Goal: Task Accomplishment & Management: Use online tool/utility

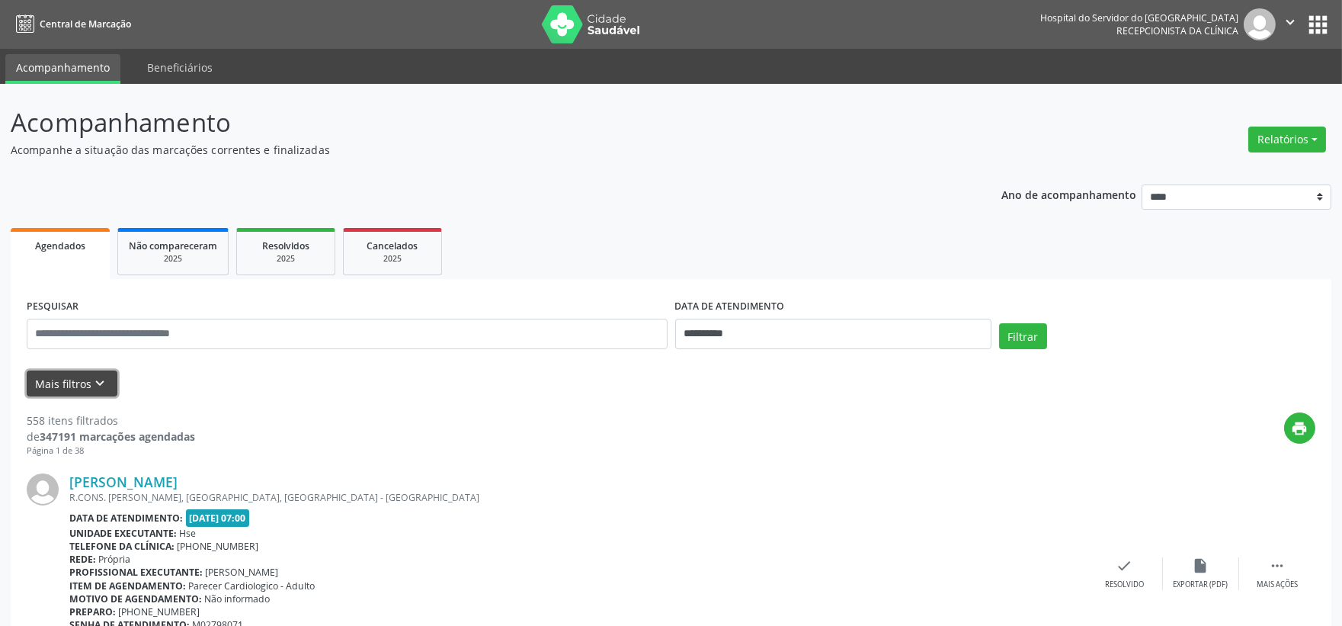
click at [116, 385] on button "Mais filtros keyboard_arrow_down" at bounding box center [72, 383] width 91 height 27
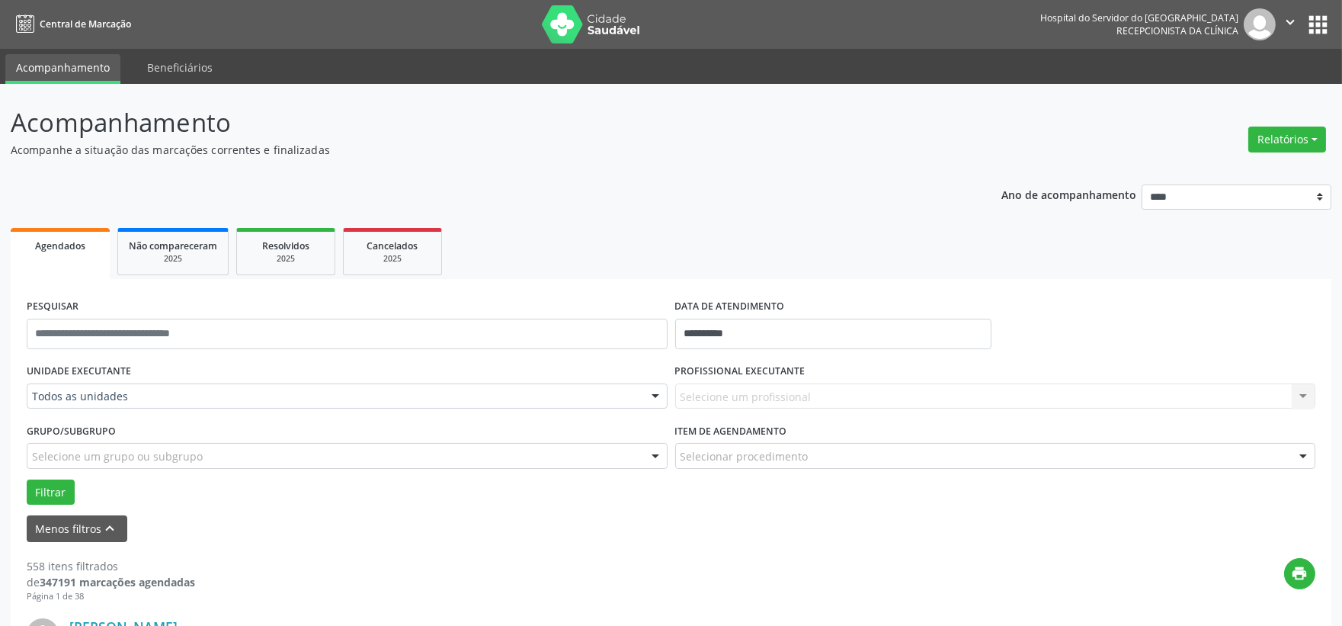
click at [149, 386] on div "Todos as unidades" at bounding box center [347, 396] width 641 height 26
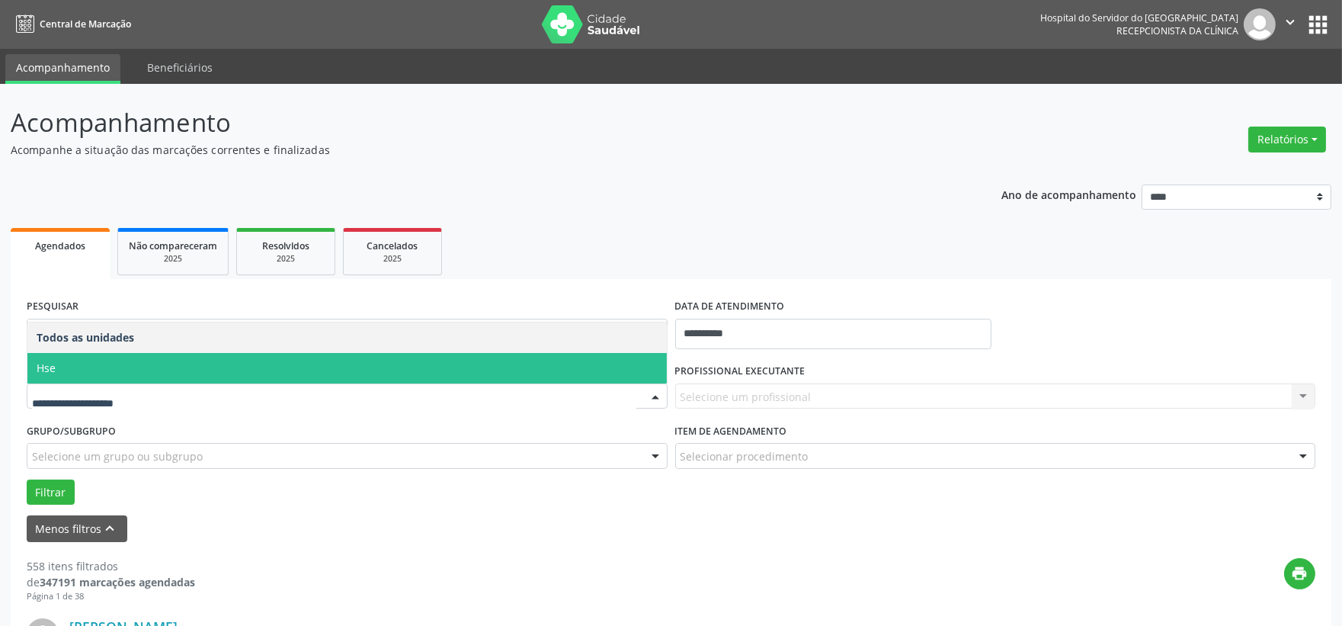
click at [169, 369] on span "Hse" at bounding box center [346, 368] width 639 height 30
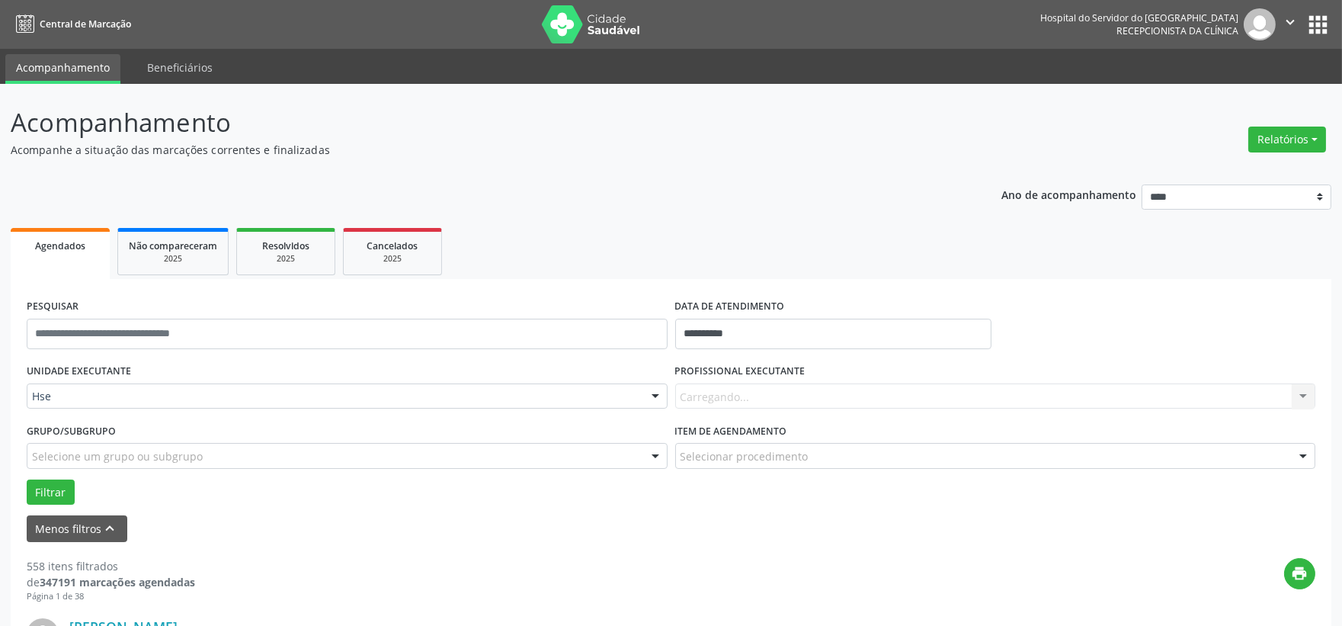
scroll to position [254, 0]
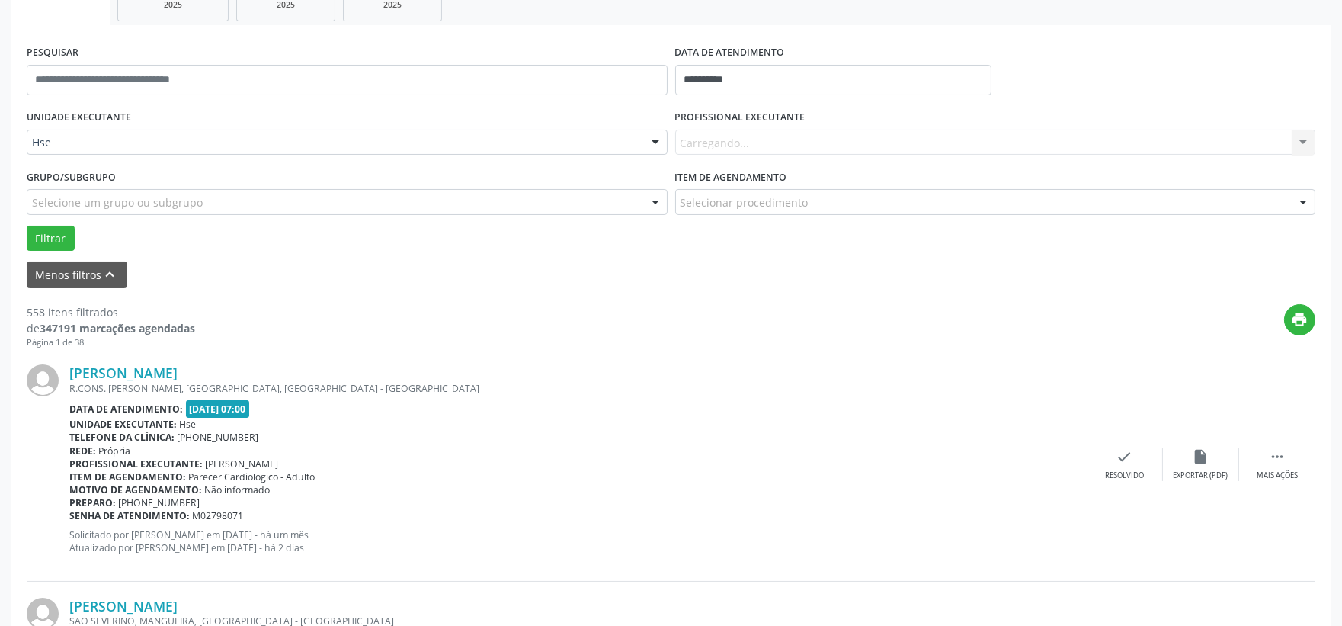
click at [809, 155] on div "PROFISSIONAL EXECUTANTE [GEOGRAPHIC_DATA]... Nenhum resultado encontrado para: …" at bounding box center [995, 135] width 648 height 59
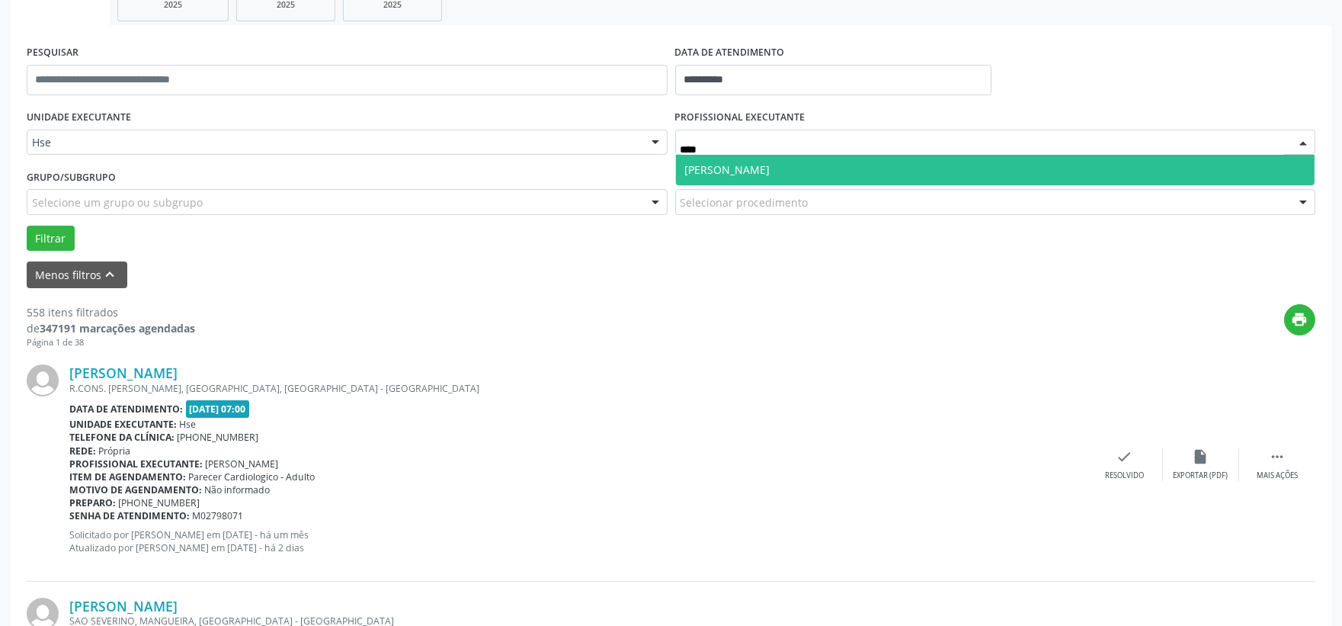
type input "*****"
click at [744, 169] on span "[PERSON_NAME]" at bounding box center [727, 169] width 85 height 14
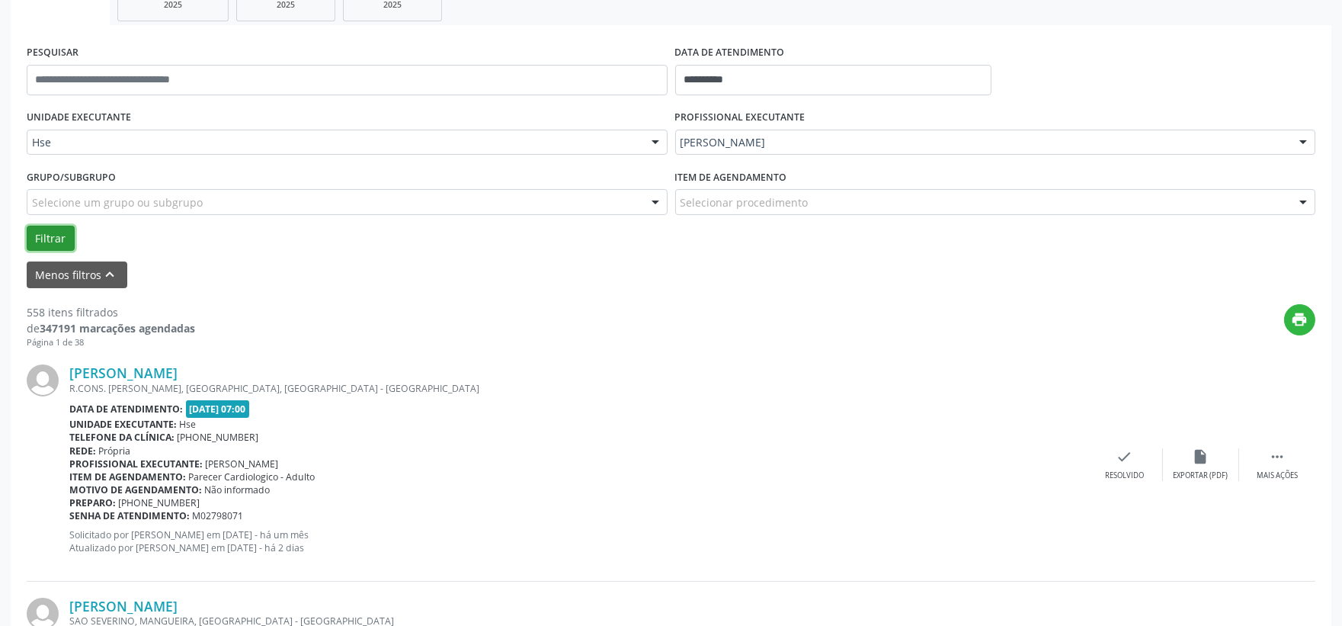
click at [62, 239] on button "Filtrar" at bounding box center [51, 239] width 48 height 26
click at [1106, 470] on div "Resolvido" at bounding box center [1124, 475] width 39 height 11
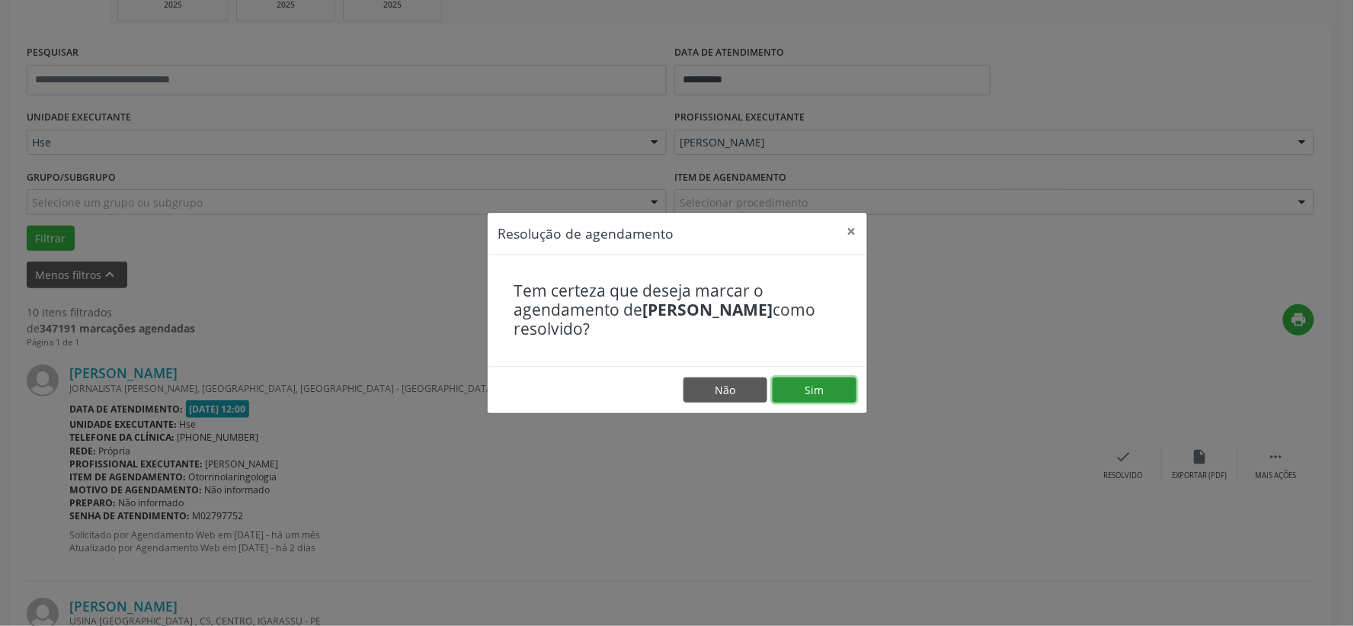
click at [819, 387] on button "Sim" at bounding box center [815, 390] width 84 height 26
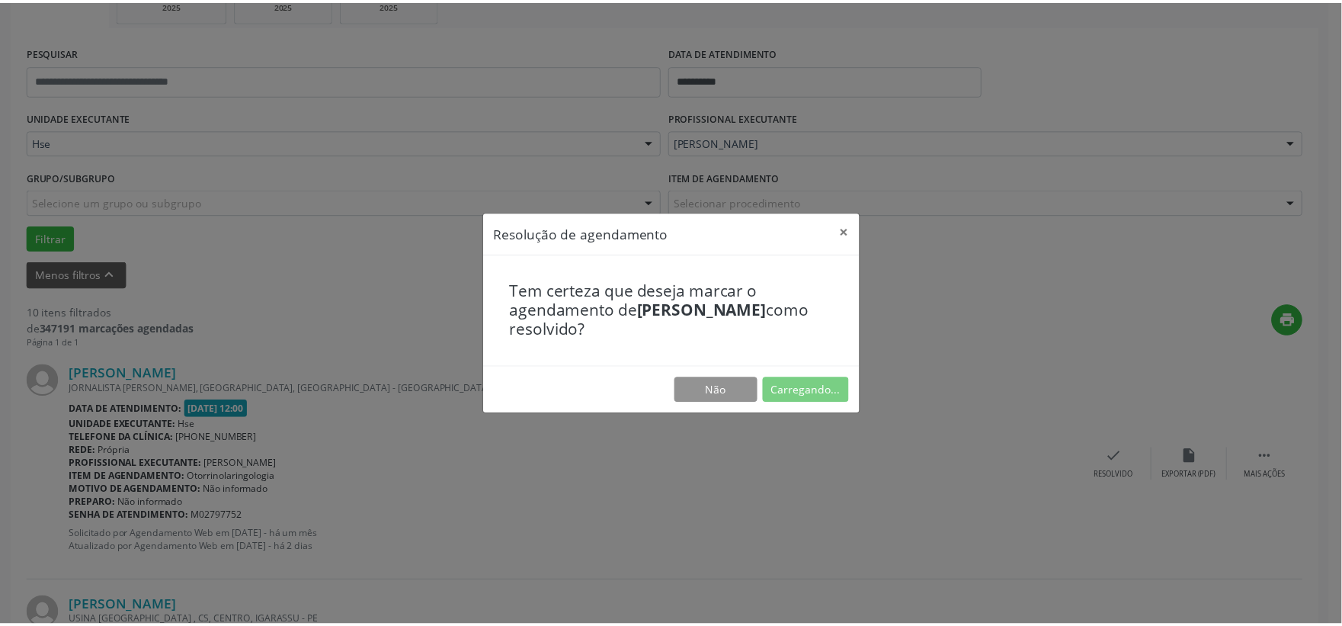
scroll to position [23, 0]
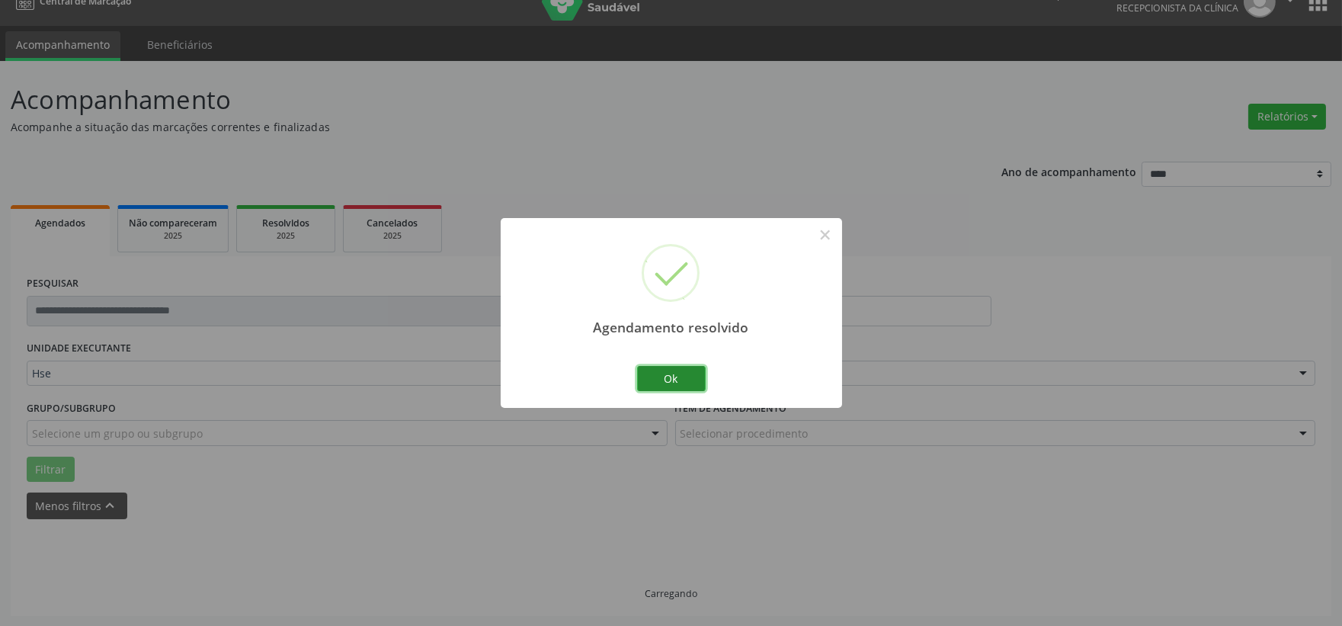
click at [660, 373] on button "Ok" at bounding box center [671, 379] width 69 height 26
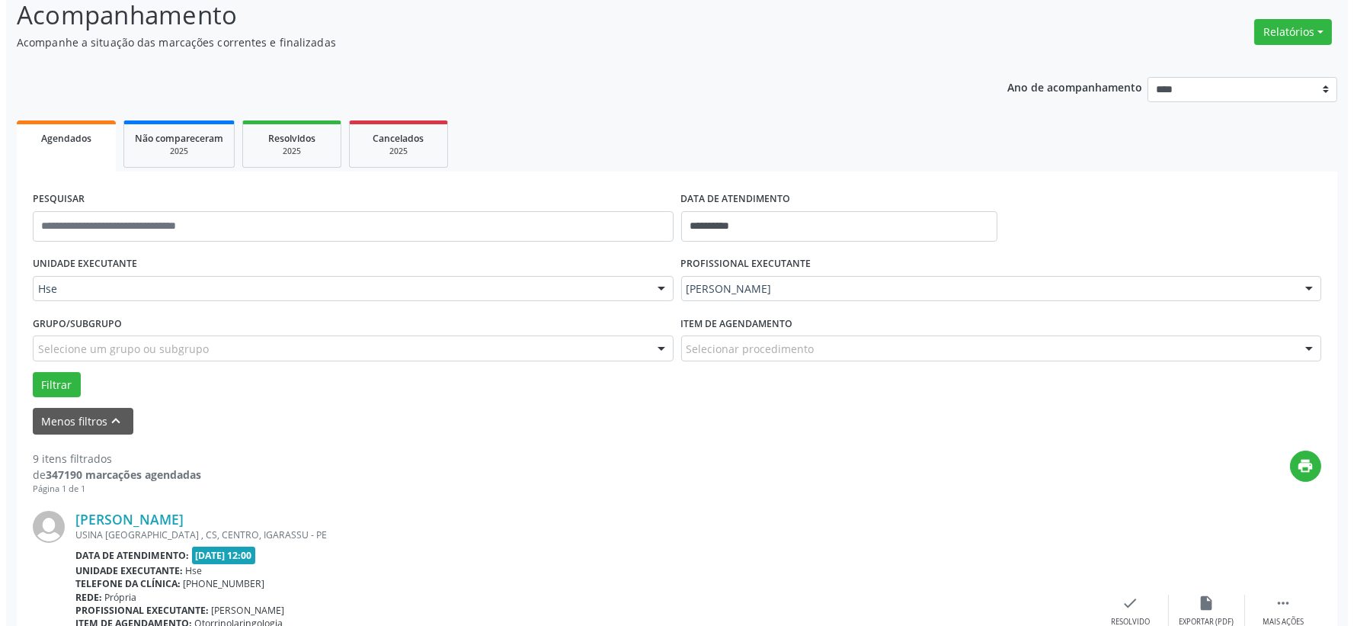
scroll to position [192, 0]
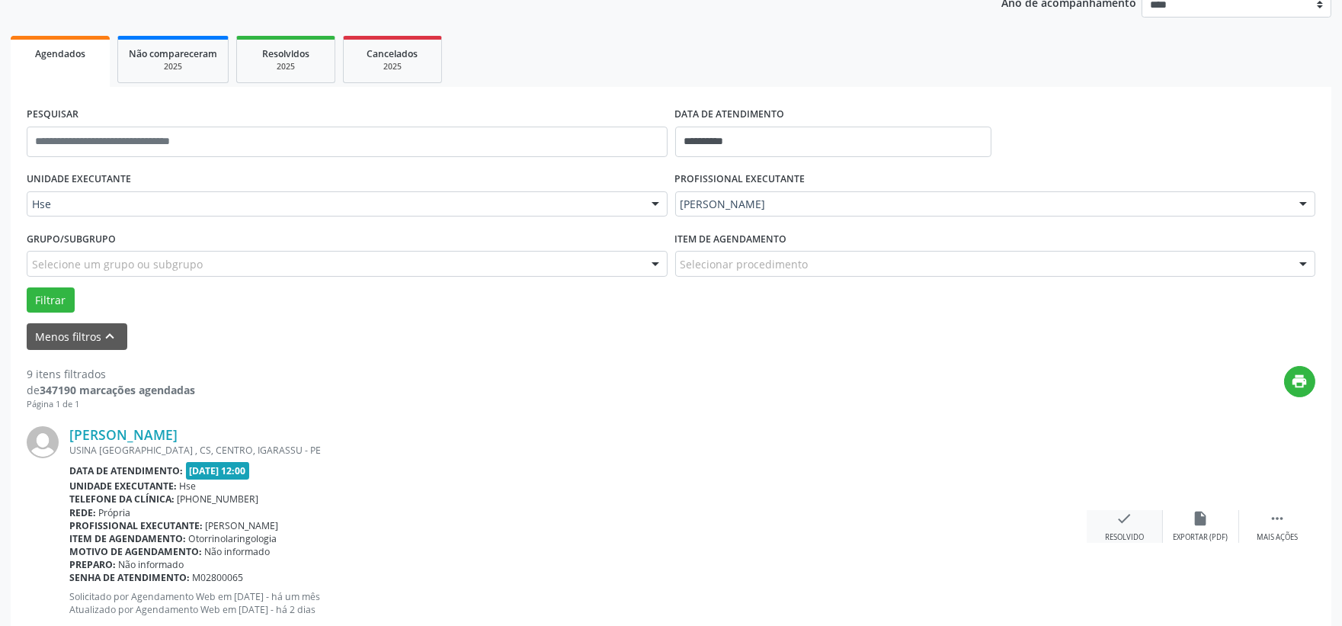
click at [1105, 520] on div "check Resolvido" at bounding box center [1125, 526] width 76 height 33
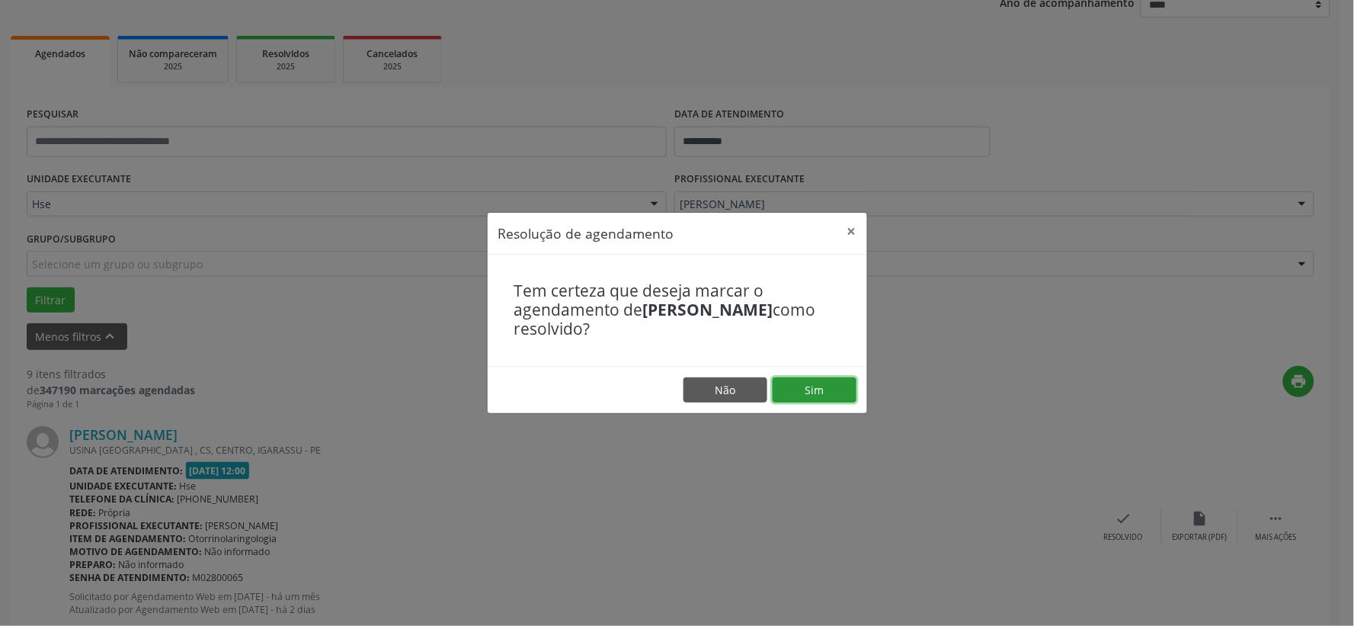
click at [850, 395] on button "Sim" at bounding box center [815, 390] width 84 height 26
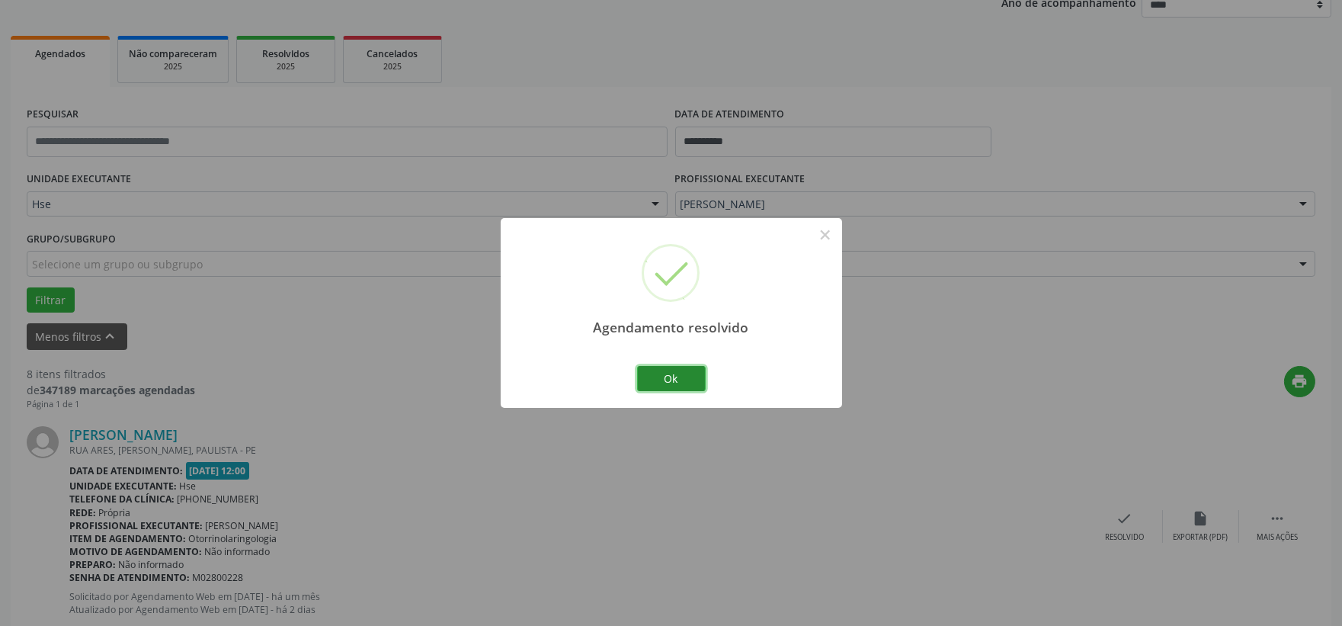
click at [674, 383] on button "Ok" at bounding box center [671, 379] width 69 height 26
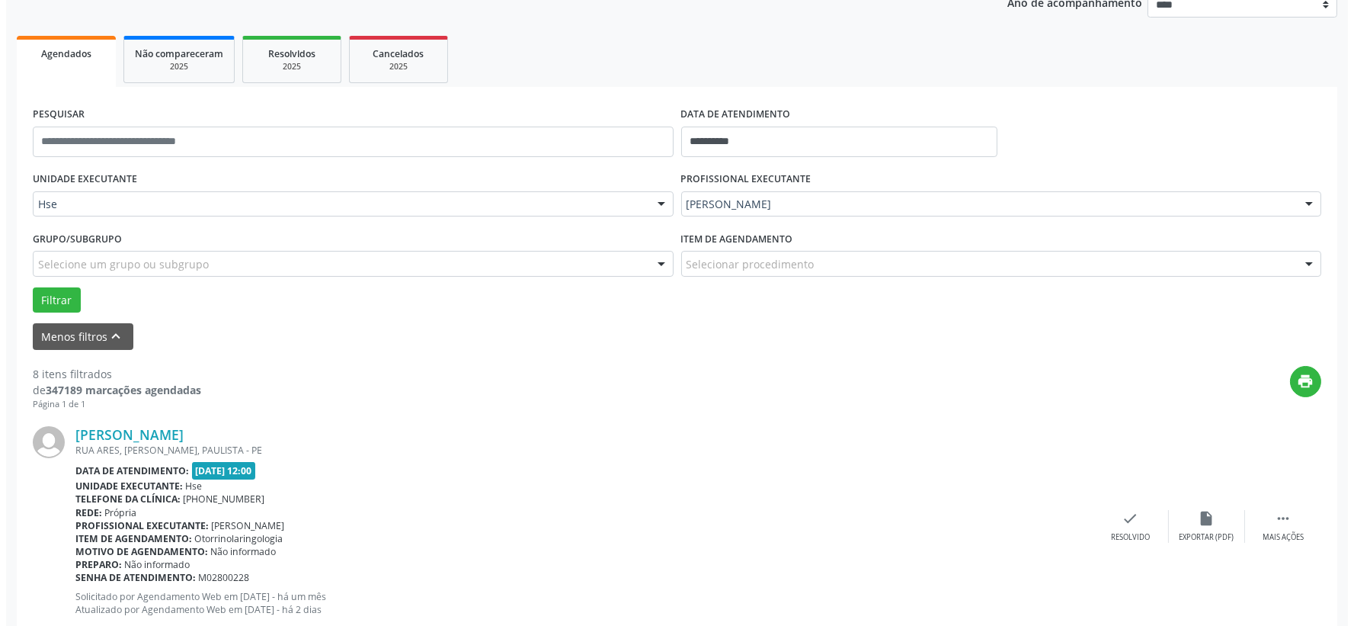
scroll to position [277, 0]
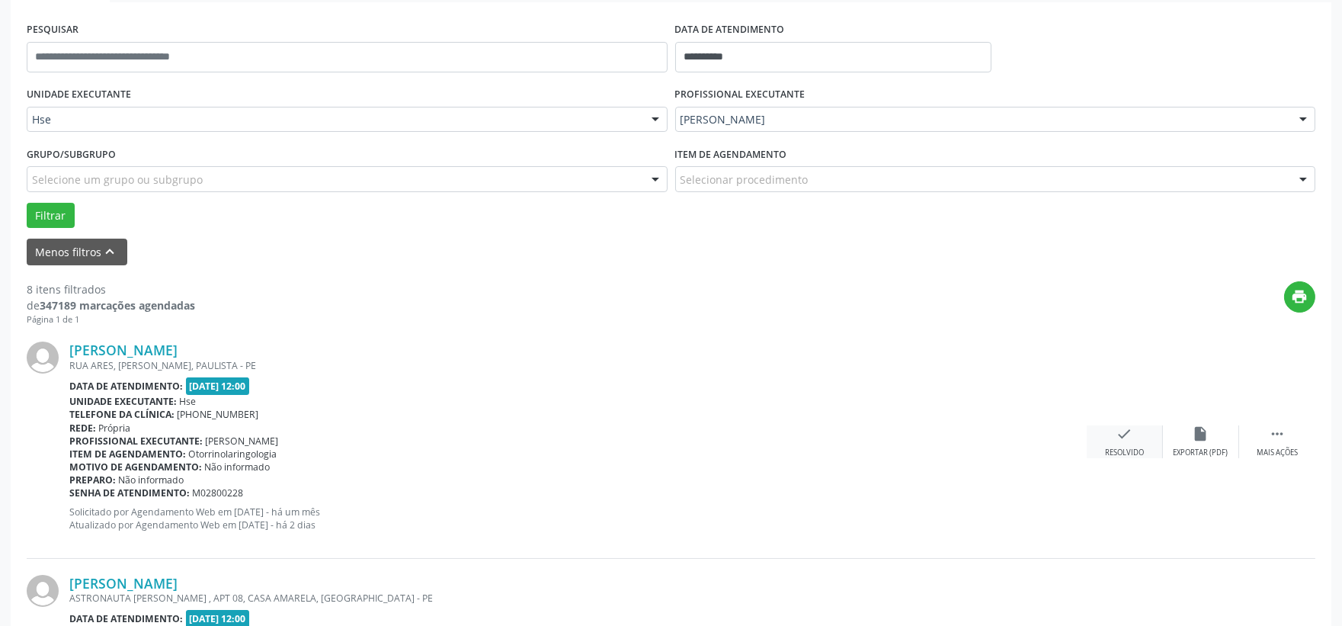
click at [1116, 448] on div "Resolvido" at bounding box center [1124, 452] width 39 height 11
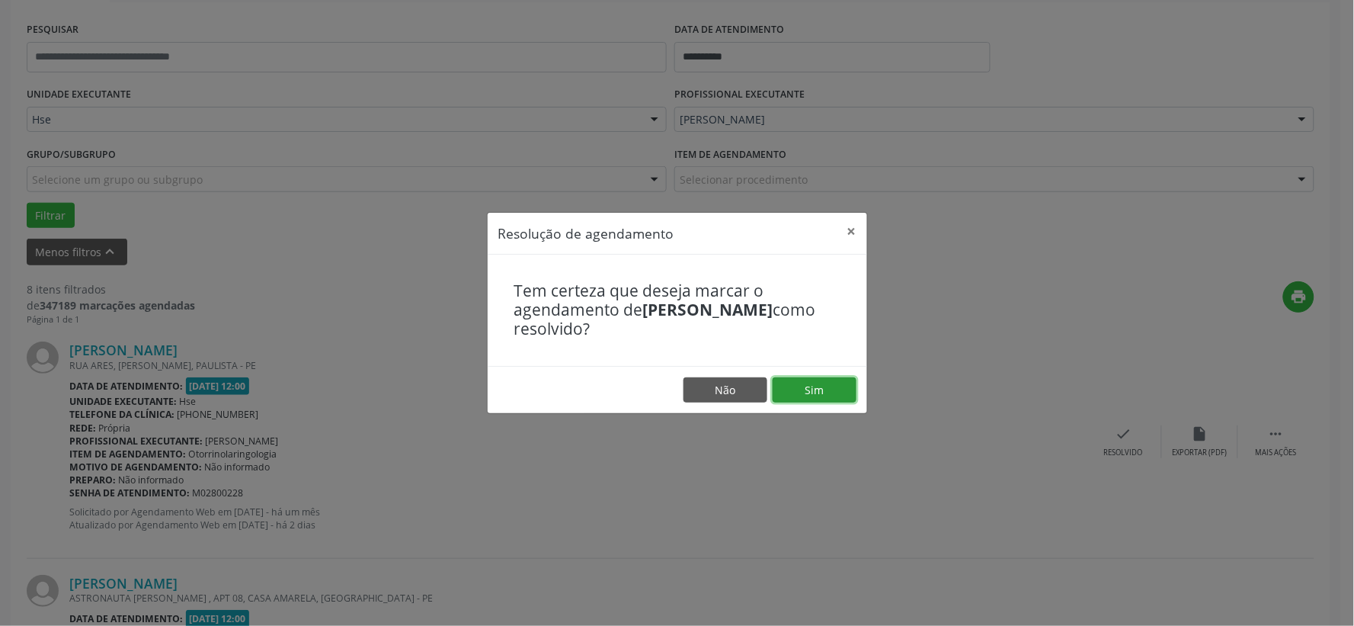
click at [821, 399] on button "Sim" at bounding box center [815, 390] width 84 height 26
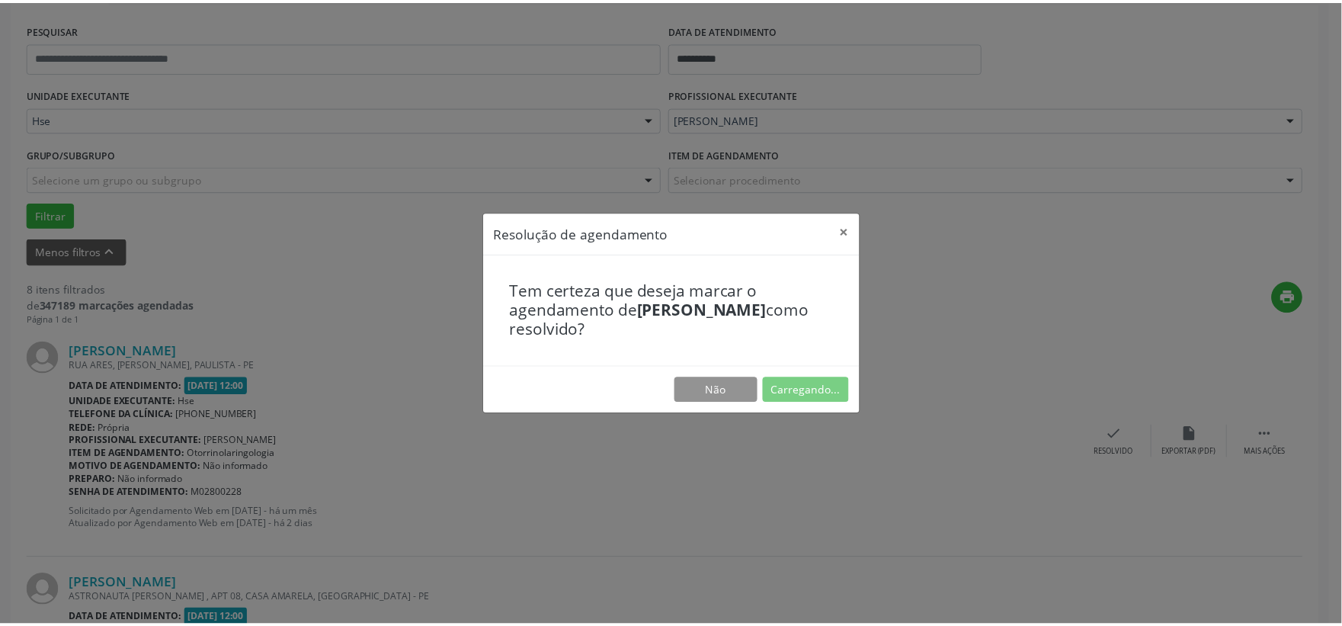
scroll to position [23, 0]
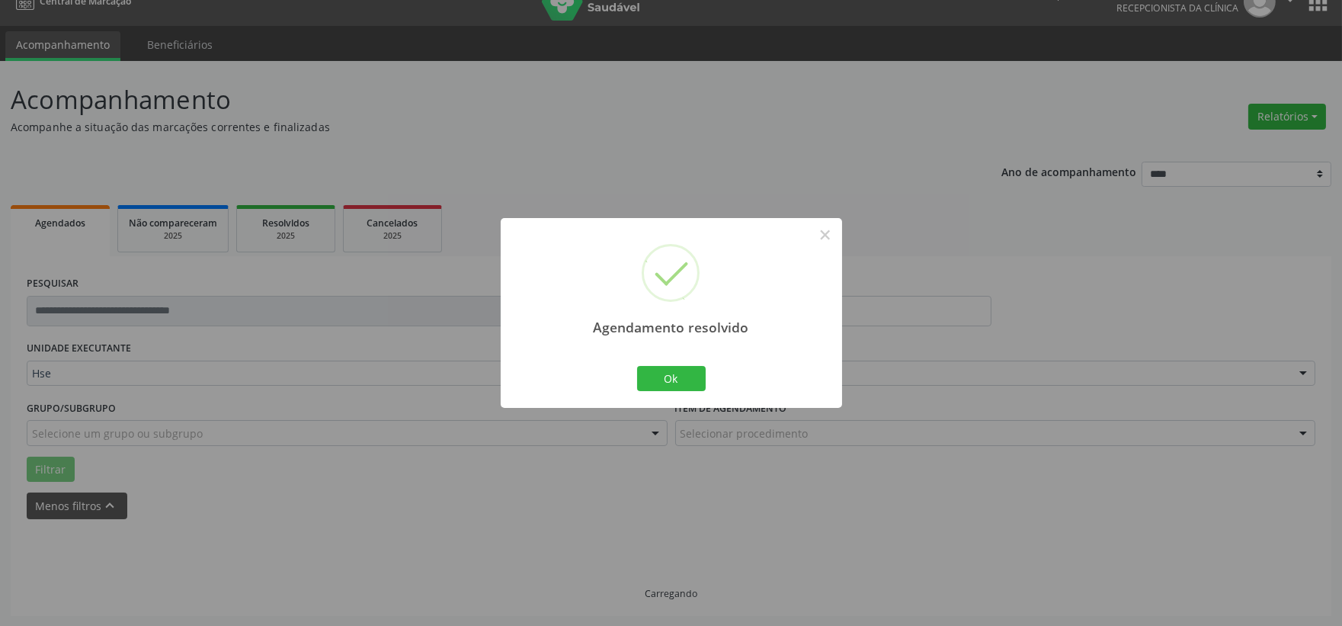
click at [651, 392] on div "Ok Cancel" at bounding box center [670, 378] width 75 height 32
click at [693, 378] on button "Ok" at bounding box center [671, 379] width 69 height 26
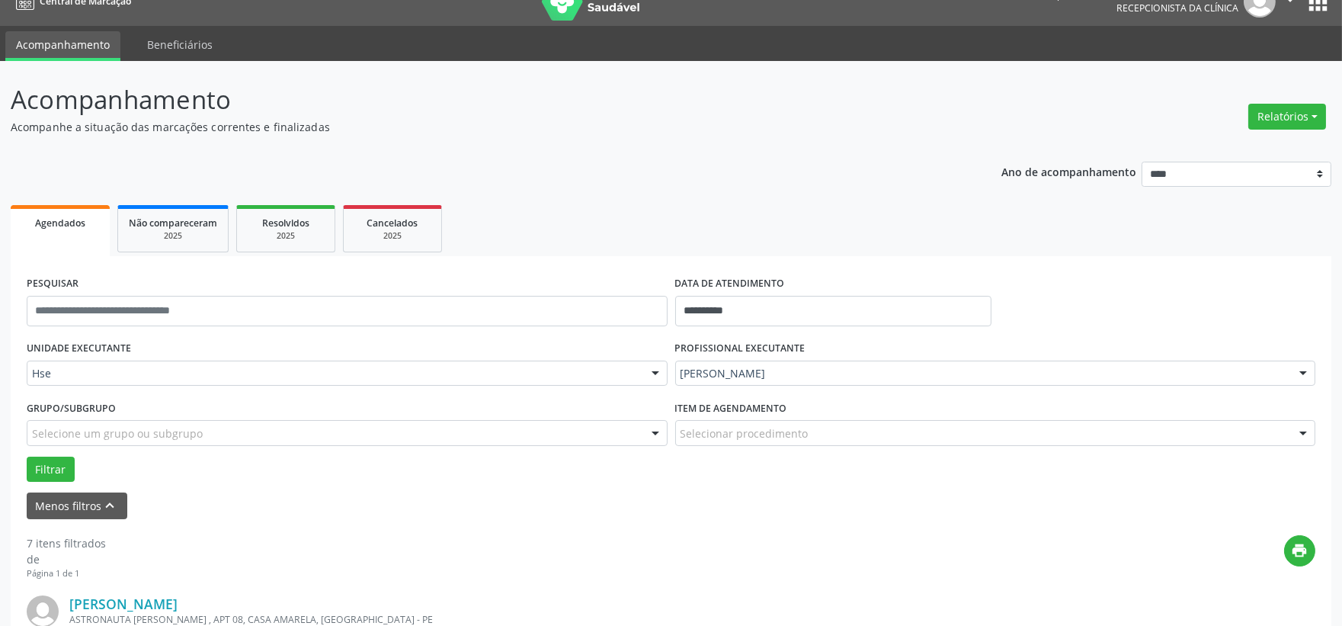
drag, startPoint x: 738, startPoint y: 471, endPoint x: 751, endPoint y: 477, distance: 14.3
drag, startPoint x: 751, startPoint y: 477, endPoint x: 758, endPoint y: 479, distance: 7.8
click at [758, 482] on form "**********" at bounding box center [671, 395] width 1289 height 247
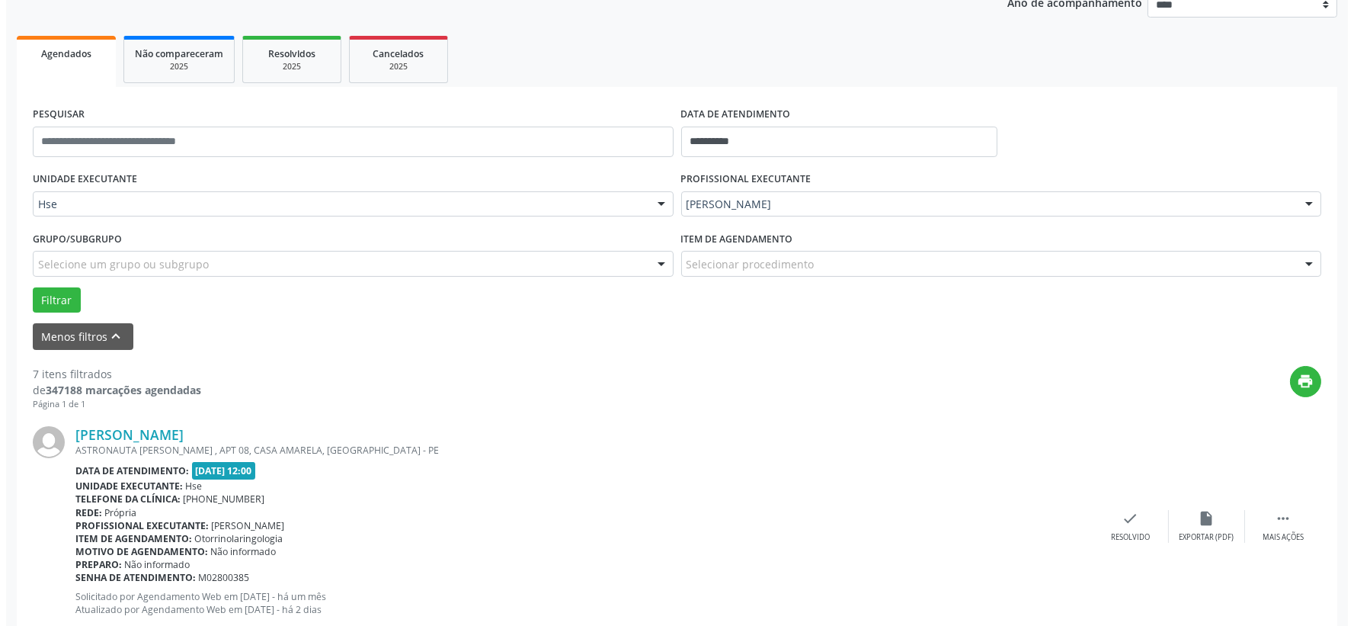
scroll to position [277, 0]
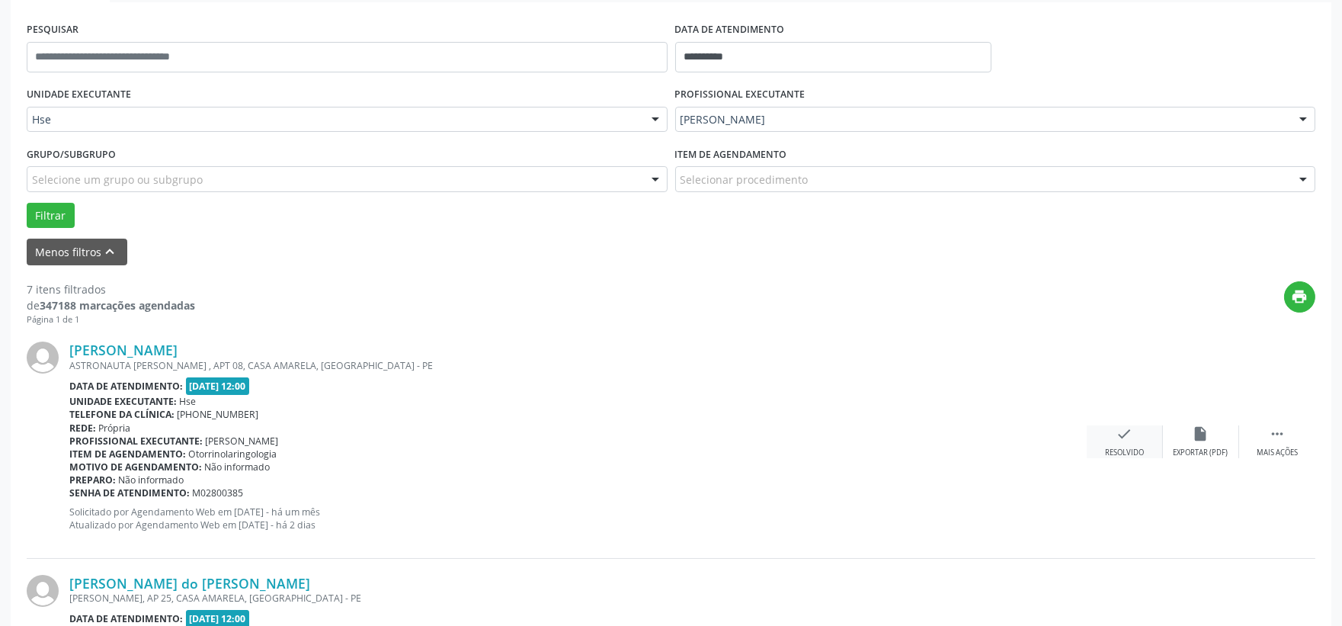
click at [1129, 447] on div "Resolvido" at bounding box center [1124, 452] width 39 height 11
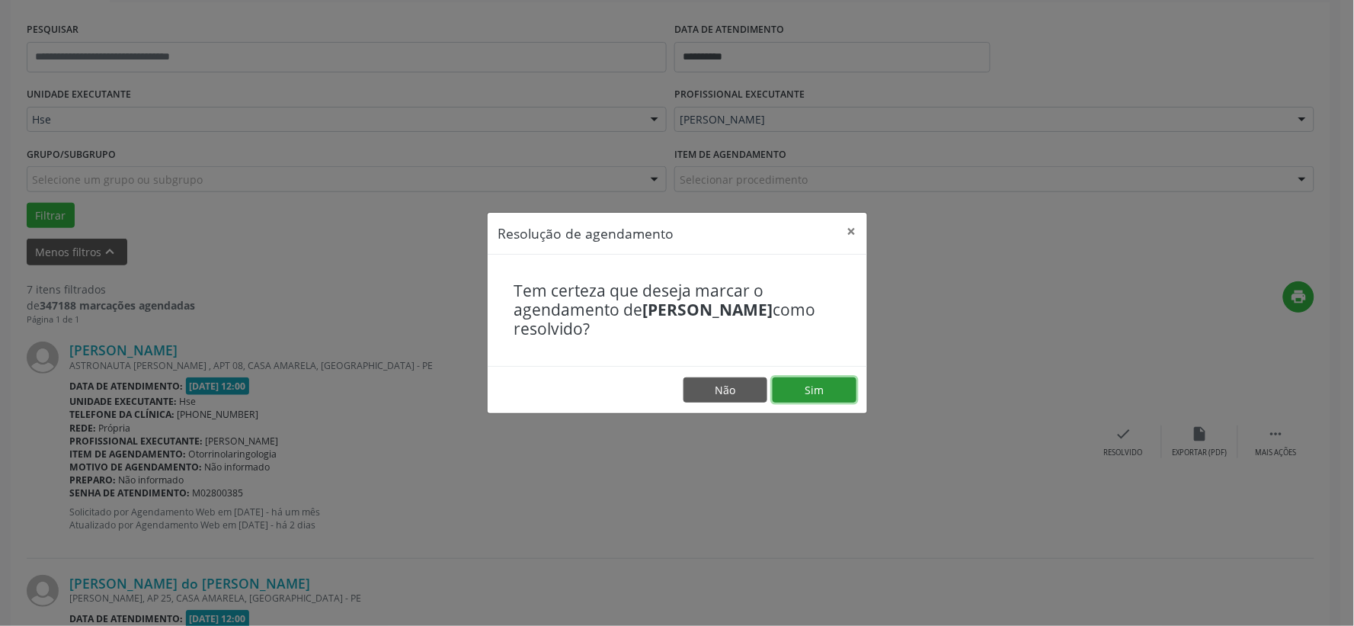
click at [818, 392] on button "Sim" at bounding box center [815, 390] width 84 height 26
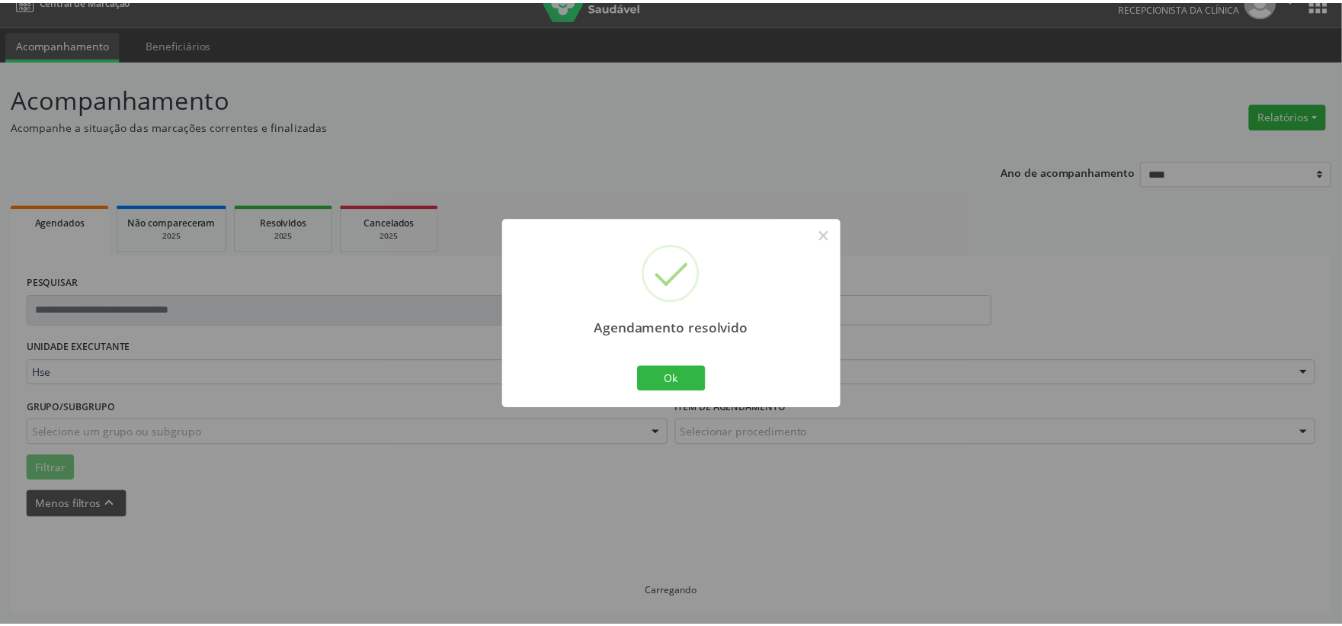
scroll to position [23, 0]
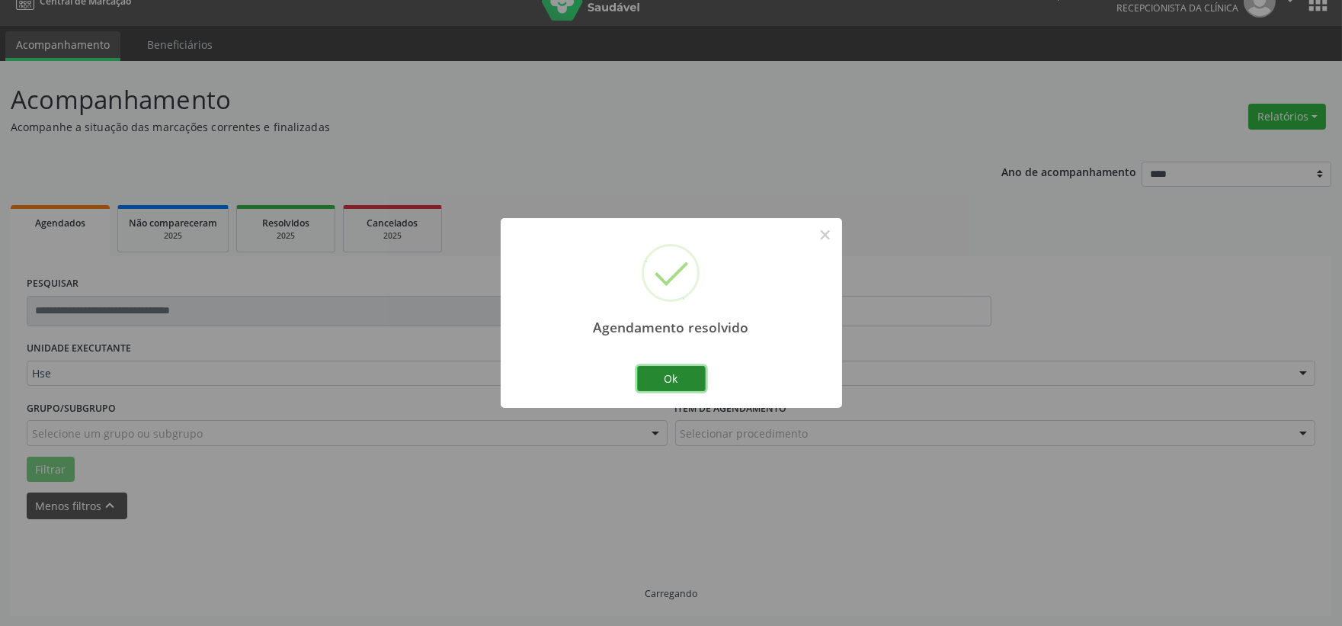
click at [687, 386] on button "Ok" at bounding box center [671, 379] width 69 height 26
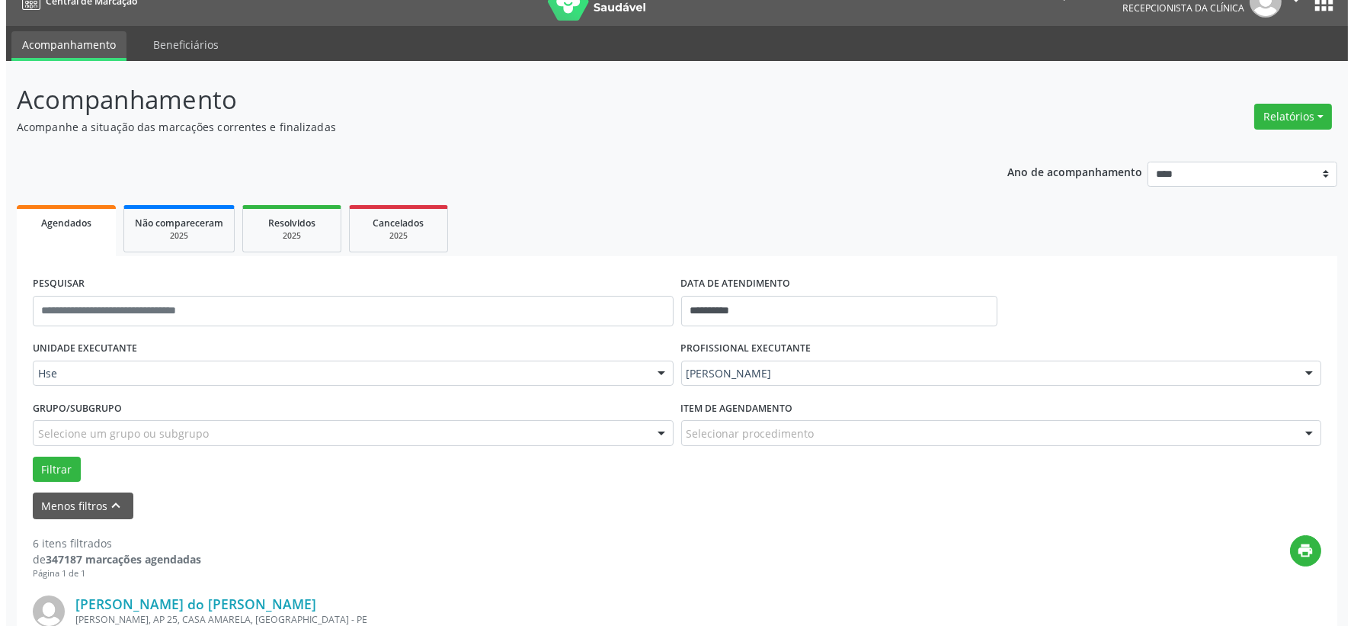
scroll to position [192, 0]
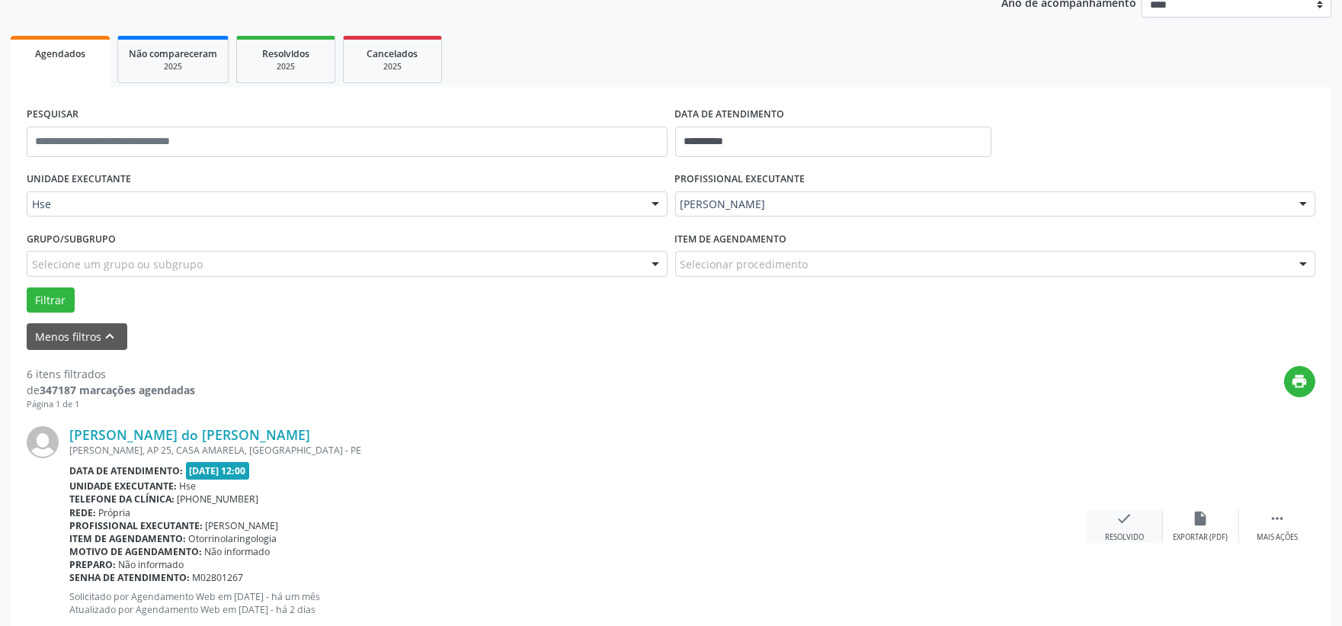
click at [1120, 530] on div "check Resolvido" at bounding box center [1125, 526] width 76 height 33
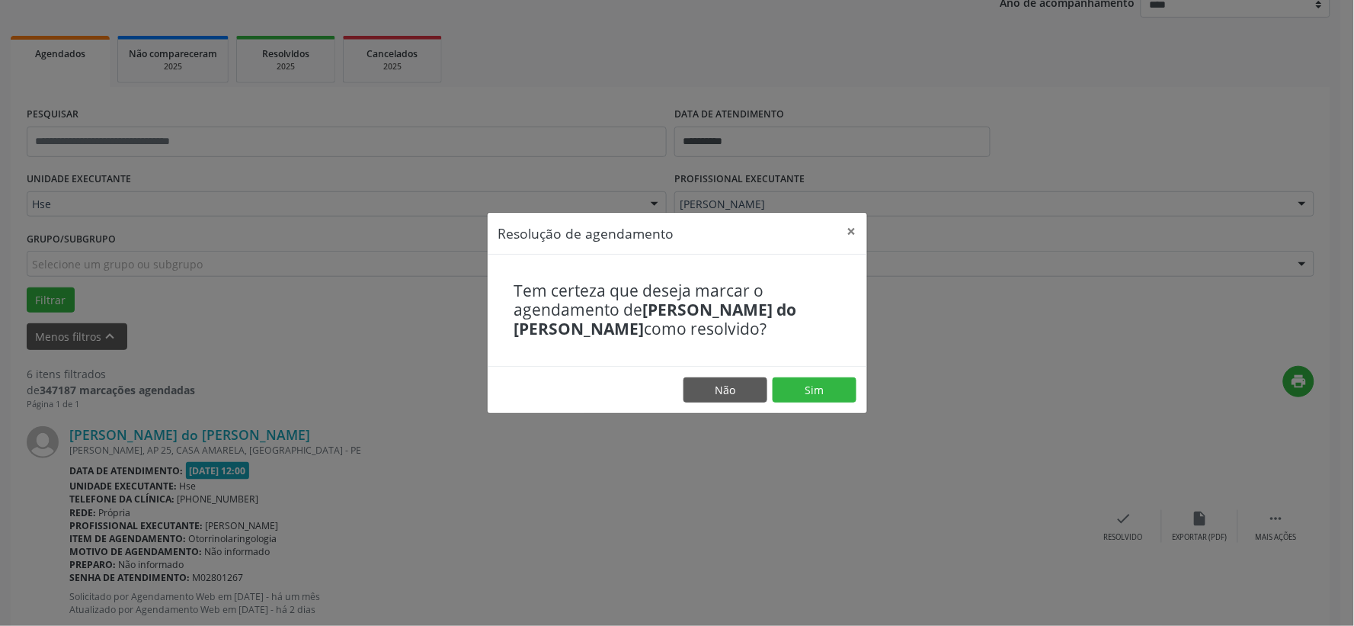
click at [827, 372] on footer "Não Sim" at bounding box center [677, 390] width 379 height 48
click at [821, 391] on button "Sim" at bounding box center [815, 390] width 84 height 26
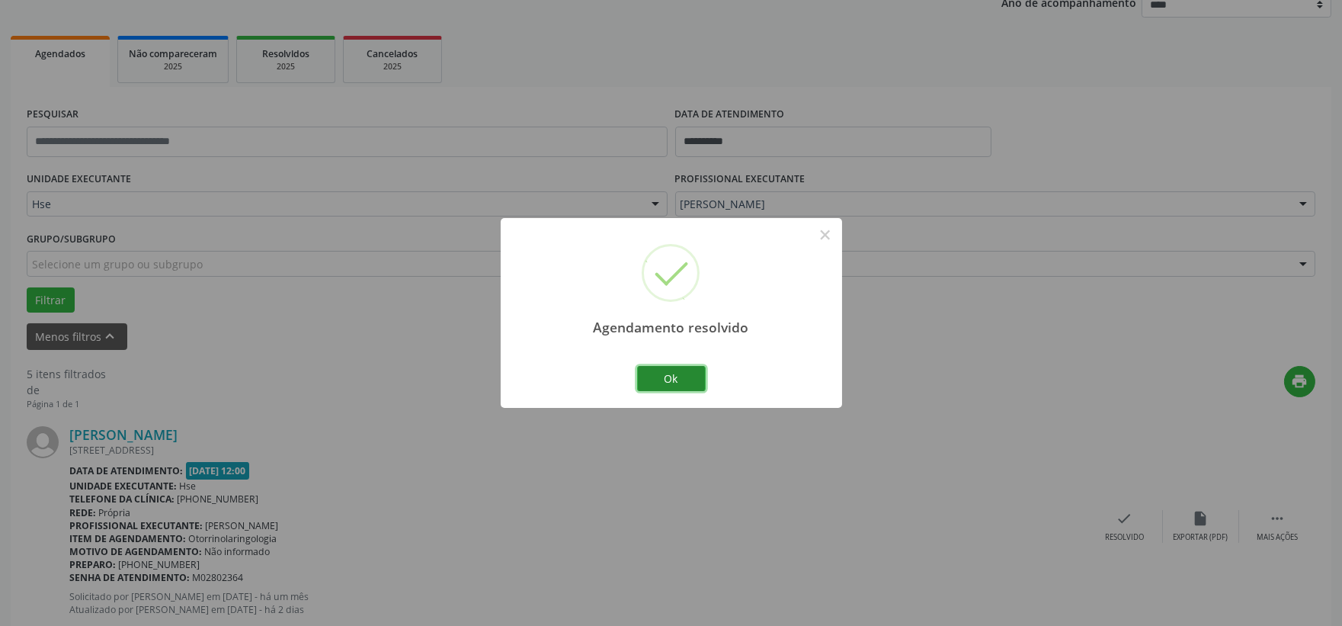
click at [680, 383] on button "Ok" at bounding box center [671, 379] width 69 height 26
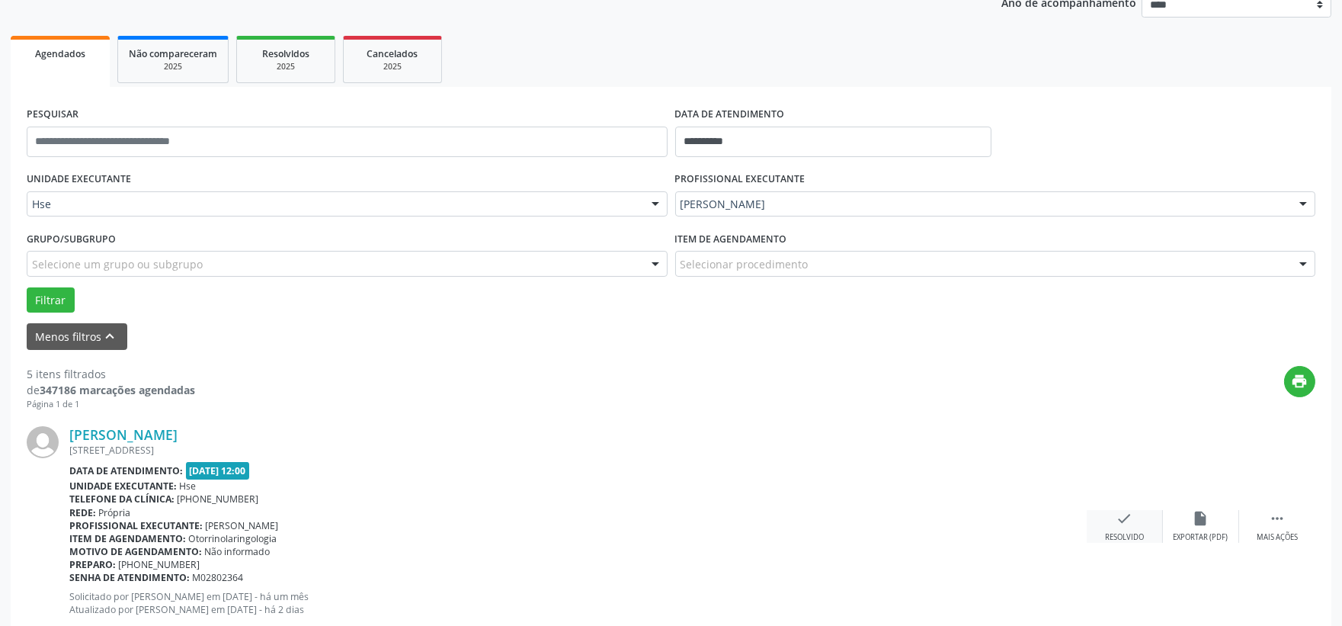
click at [1110, 517] on div "check Resolvido" at bounding box center [1125, 526] width 76 height 33
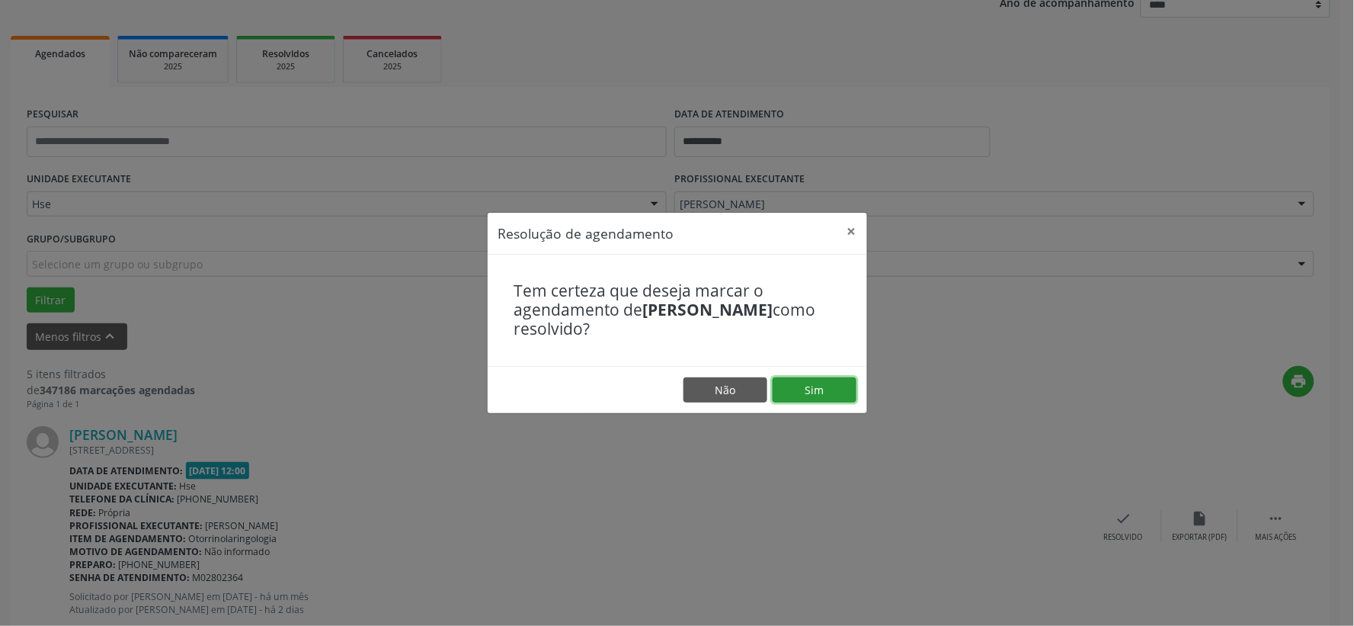
click at [803, 395] on button "Sim" at bounding box center [815, 390] width 84 height 26
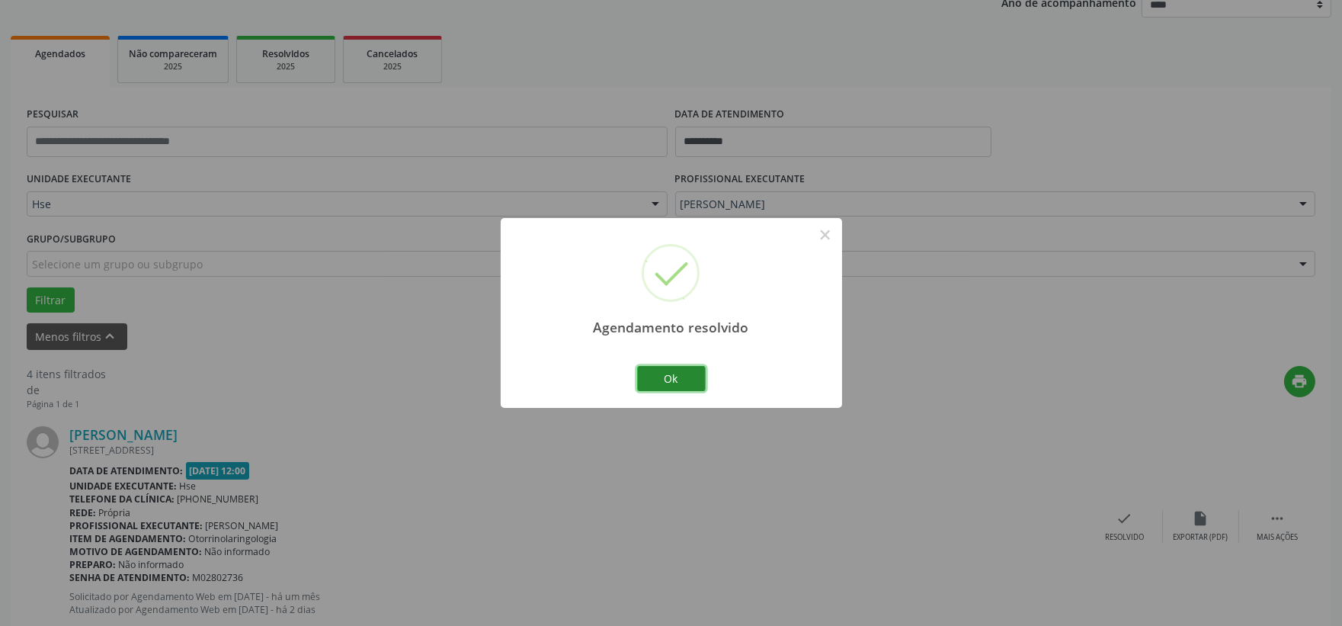
click at [691, 382] on button "Ok" at bounding box center [671, 379] width 69 height 26
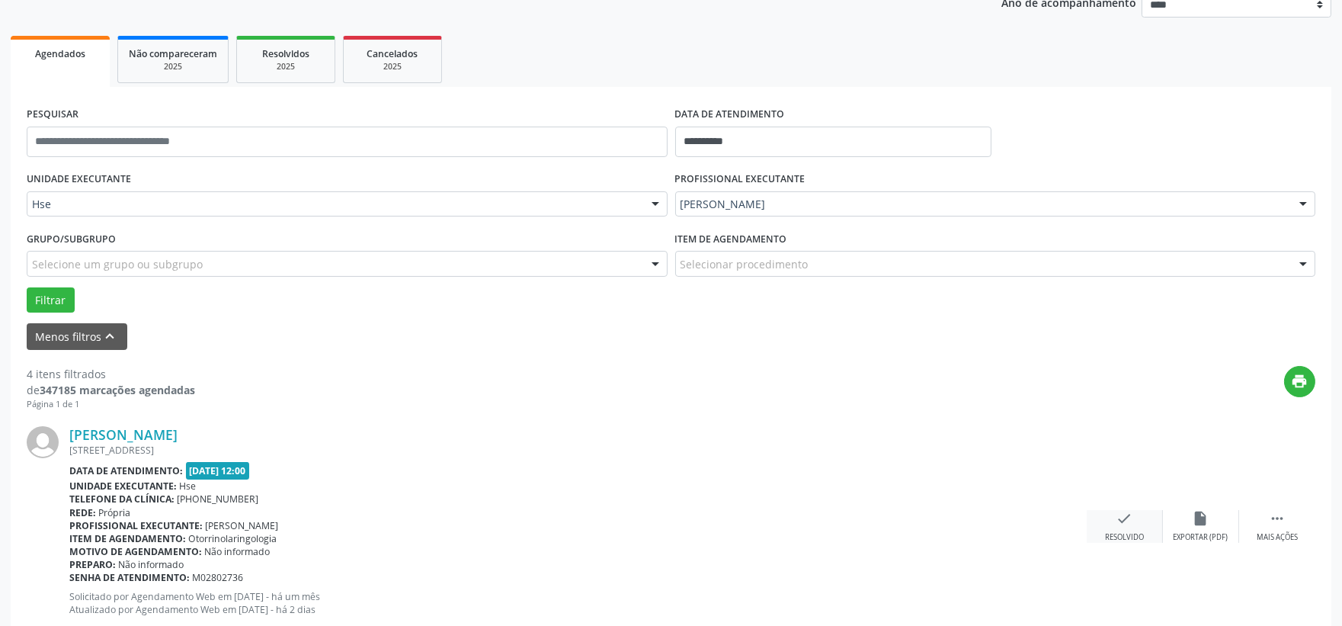
click at [1123, 527] on div "check Resolvido" at bounding box center [1125, 526] width 76 height 33
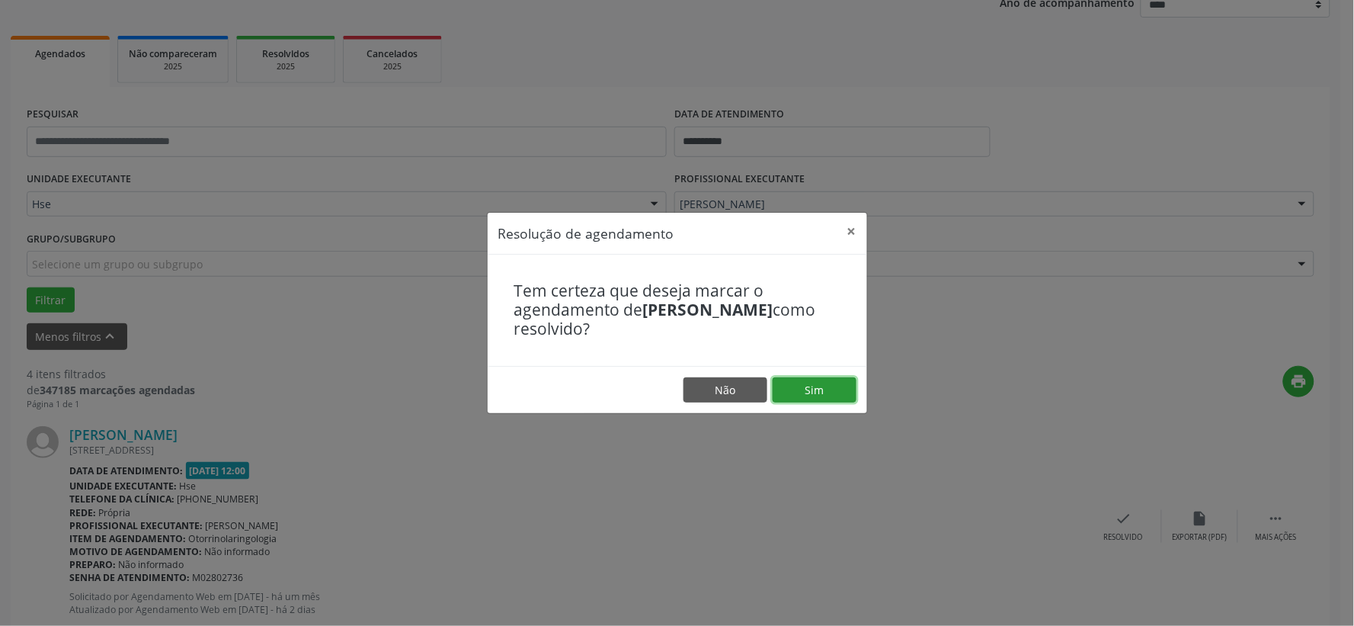
click at [821, 395] on button "Sim" at bounding box center [815, 390] width 84 height 26
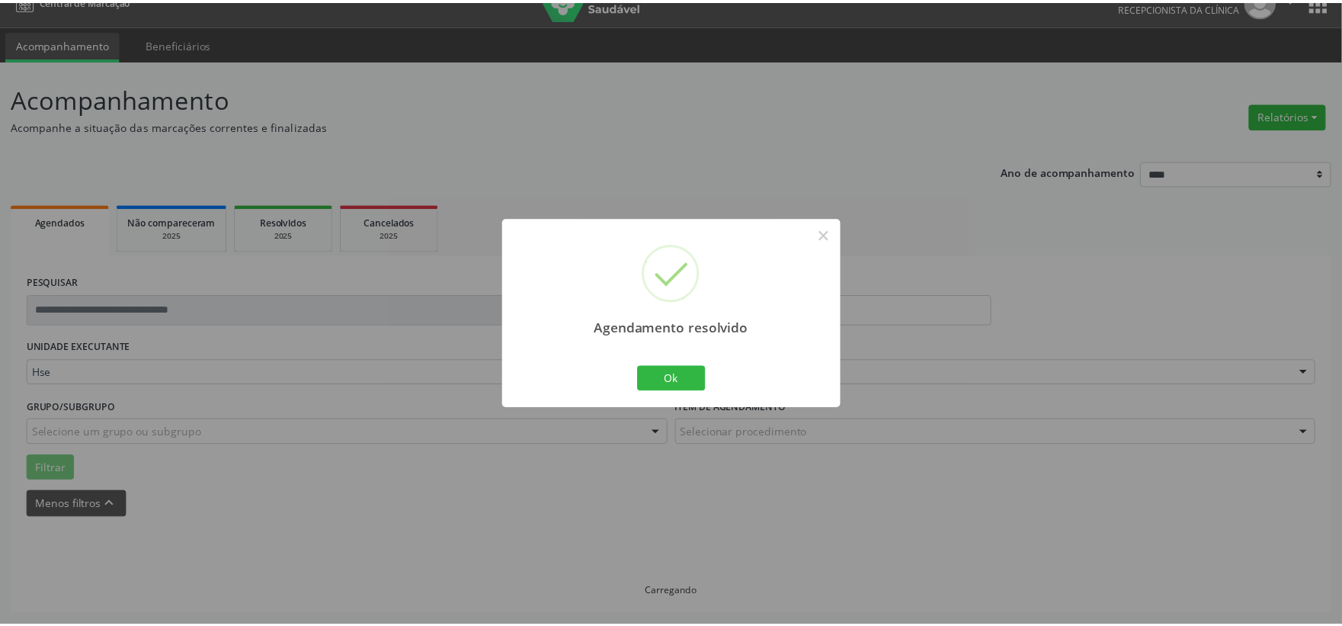
scroll to position [23, 0]
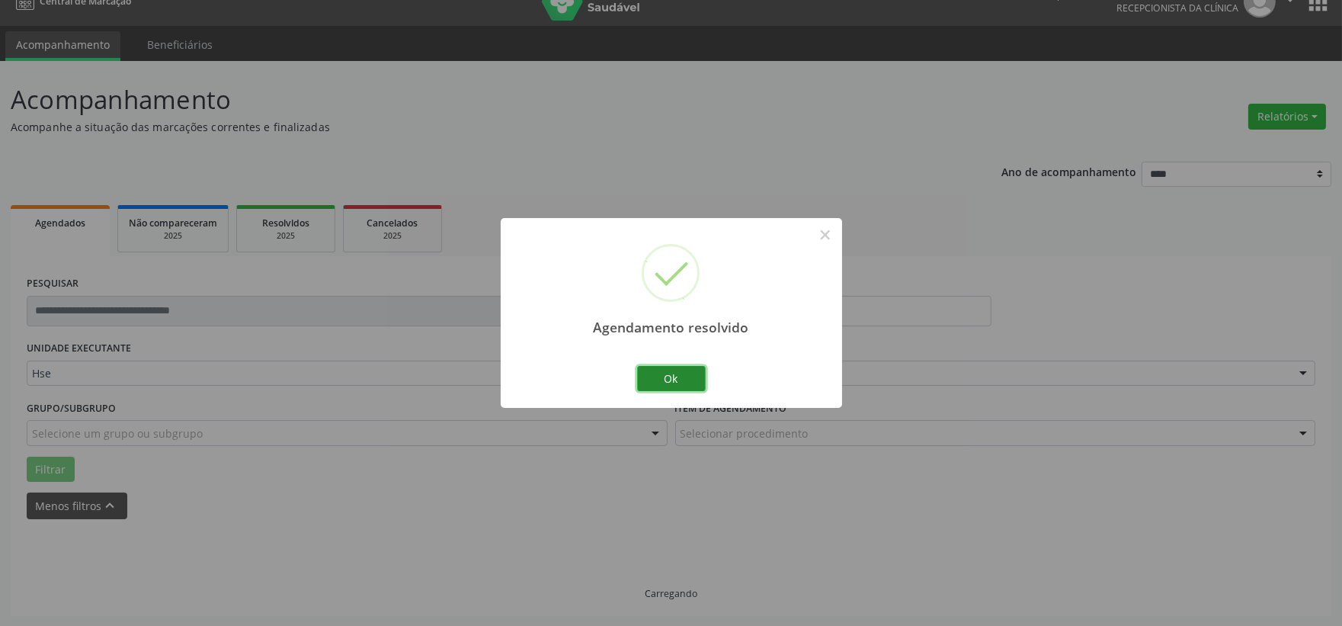
click at [650, 376] on button "Ok" at bounding box center [671, 379] width 69 height 26
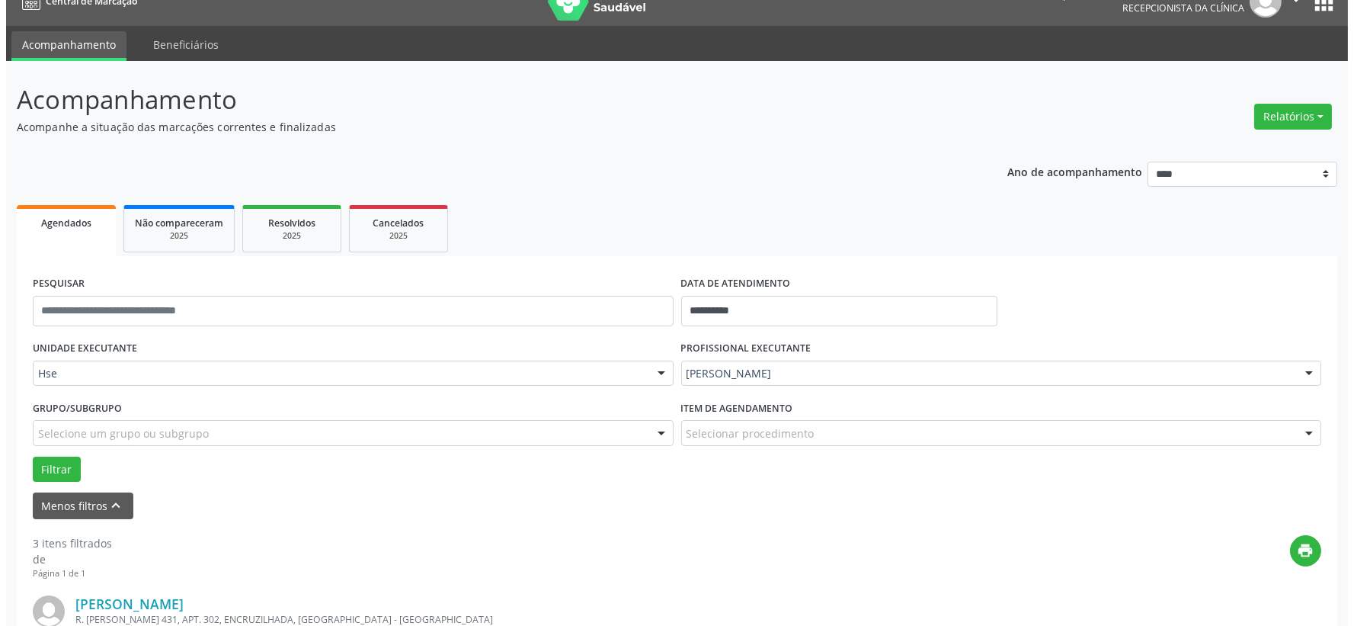
scroll to position [192, 0]
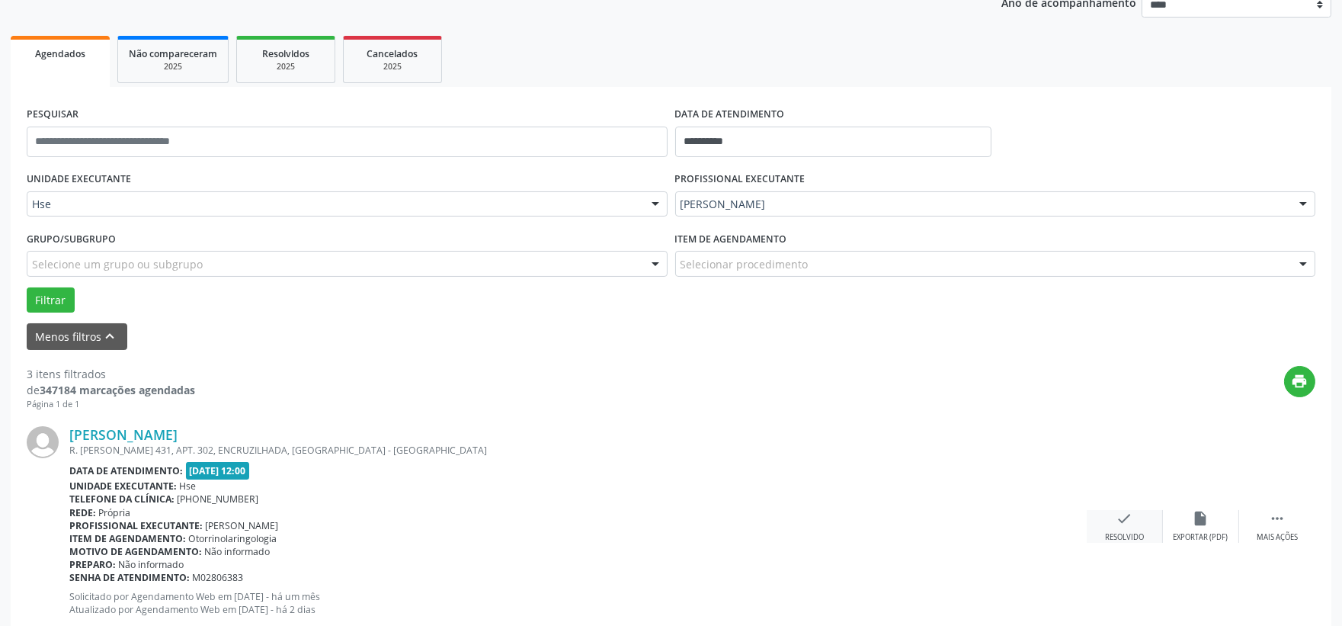
click at [1120, 511] on icon "check" at bounding box center [1124, 518] width 17 height 17
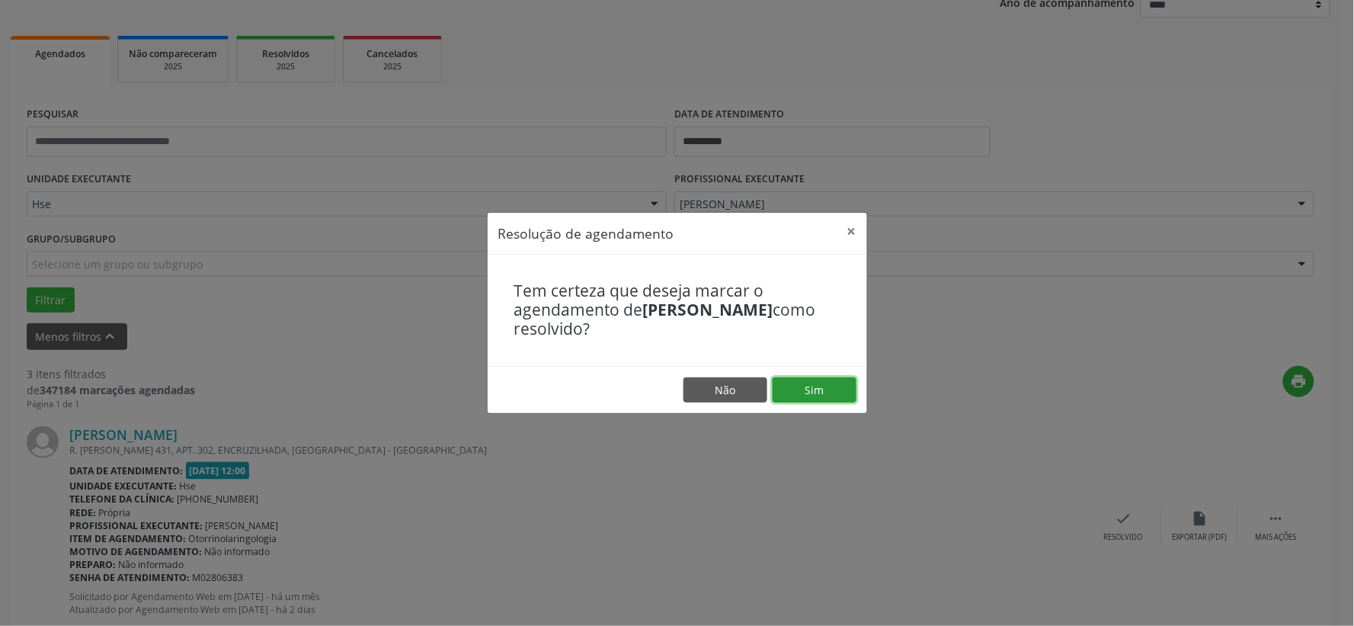
click at [834, 393] on button "Sim" at bounding box center [815, 390] width 84 height 26
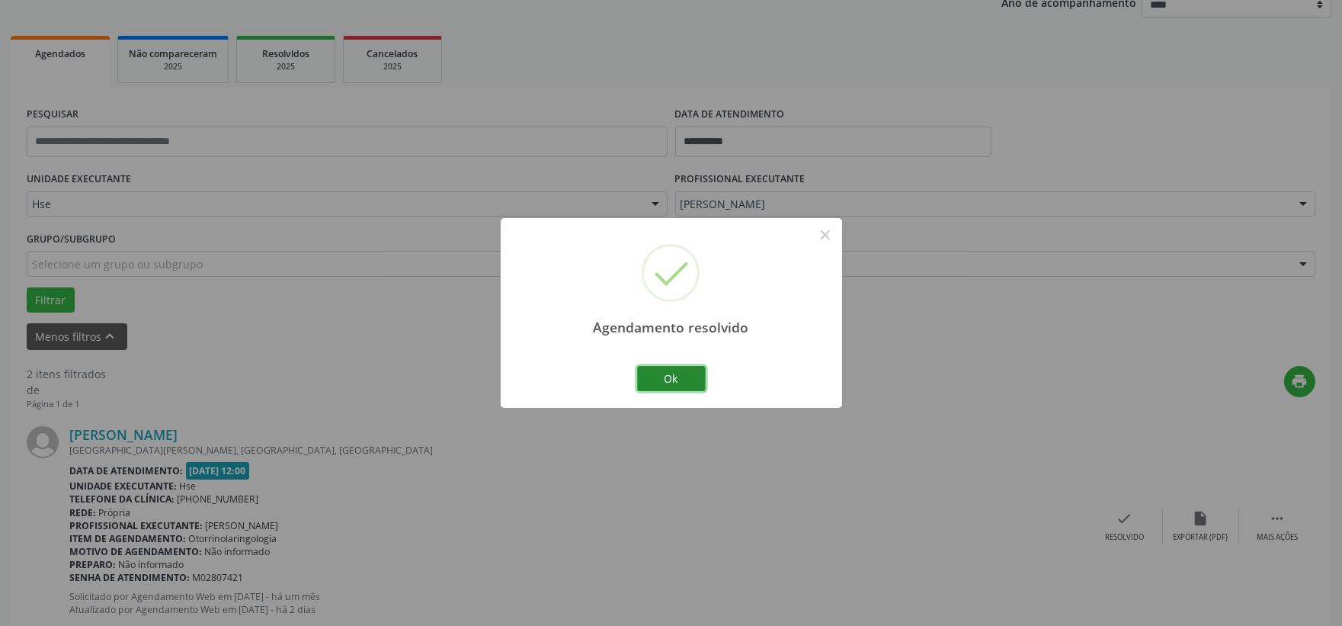
click at [684, 379] on button "Ok" at bounding box center [671, 379] width 69 height 26
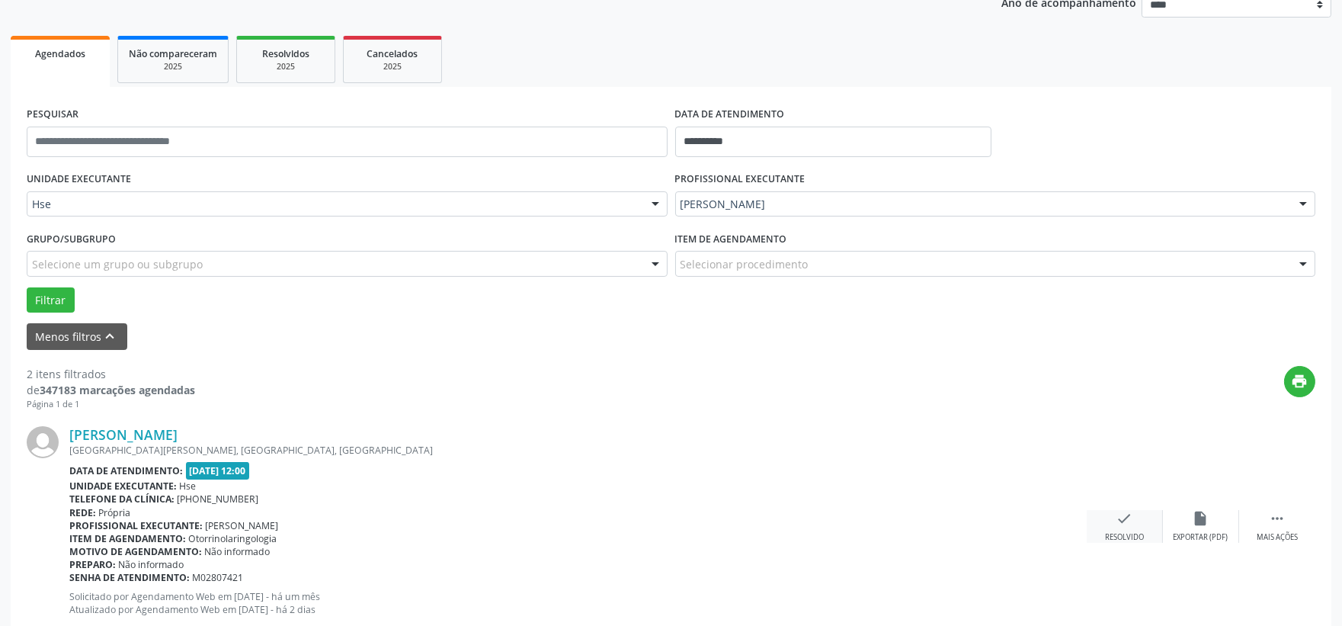
click at [1145, 522] on div "check Resolvido" at bounding box center [1125, 526] width 76 height 33
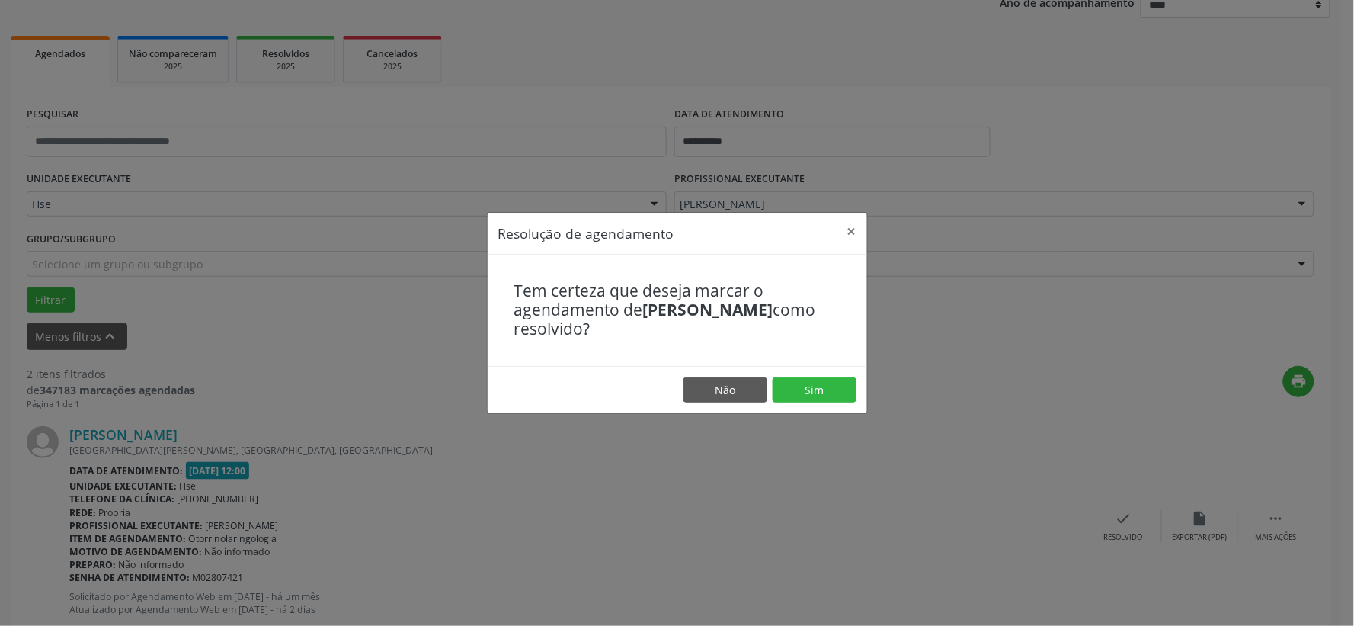
click at [817, 359] on div "Tem certeza que deseja marcar o agendamento de [PERSON_NAME] [PERSON_NAME] como…" at bounding box center [677, 310] width 379 height 111
click at [818, 379] on button "Sim" at bounding box center [815, 390] width 84 height 26
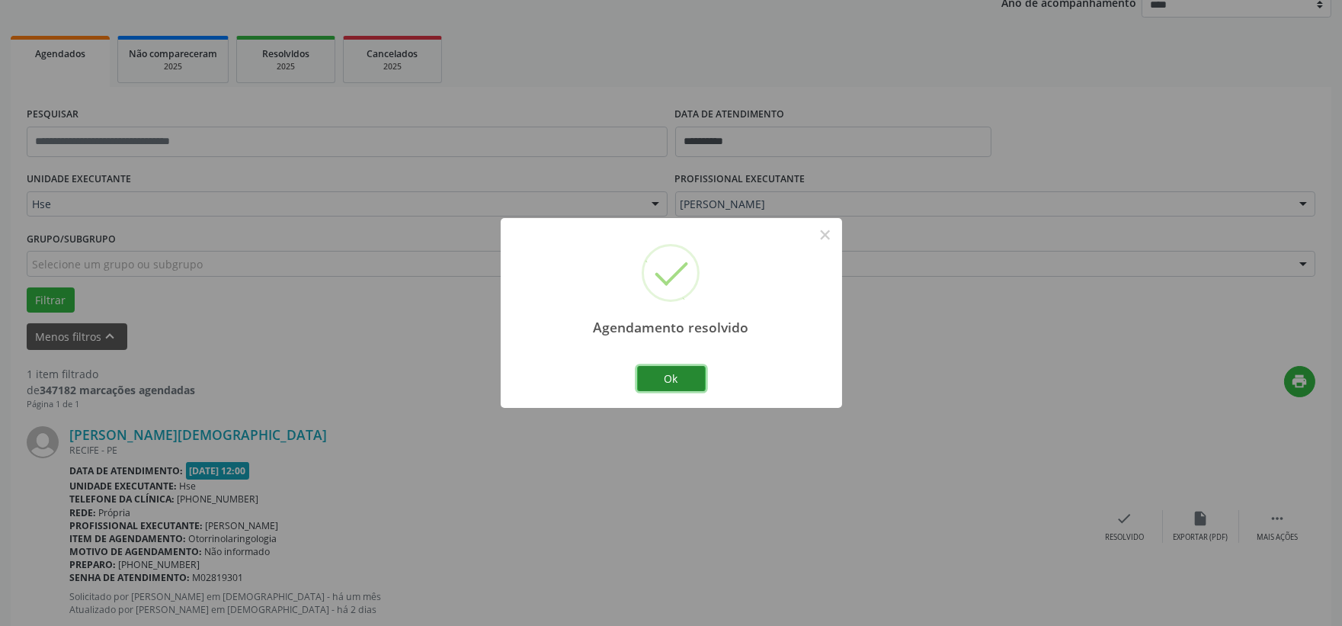
click at [683, 381] on button "Ok" at bounding box center [671, 379] width 69 height 26
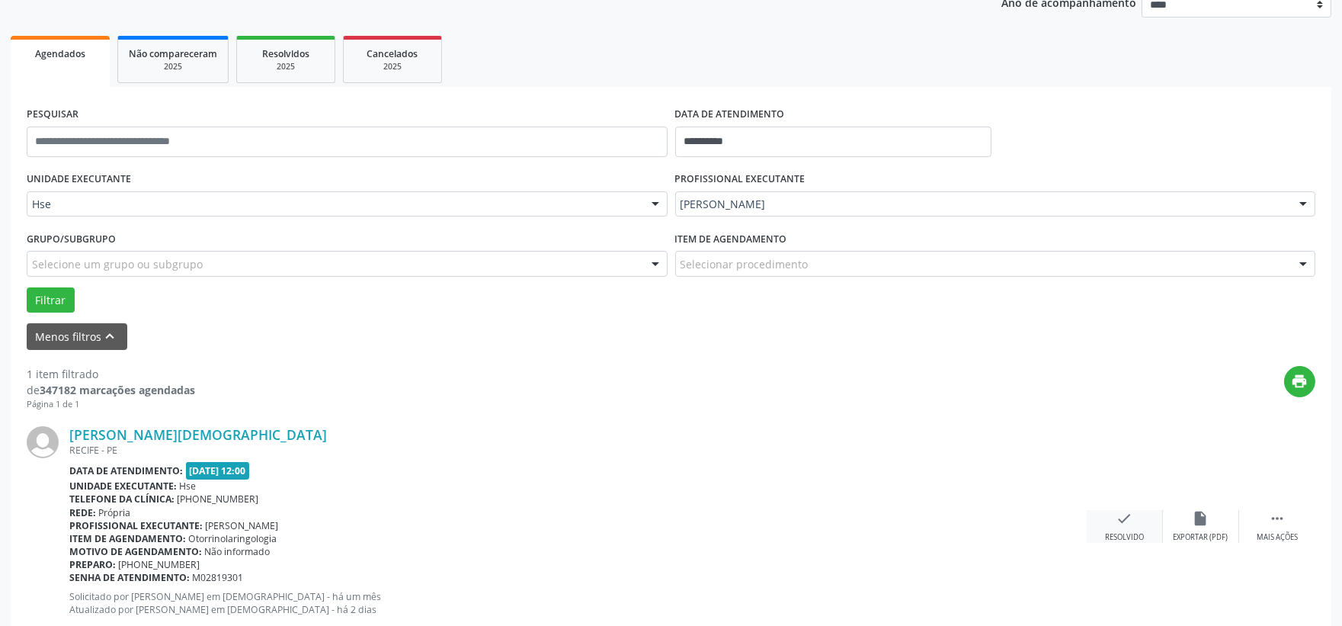
click at [1109, 515] on div "check Resolvido" at bounding box center [1125, 526] width 76 height 33
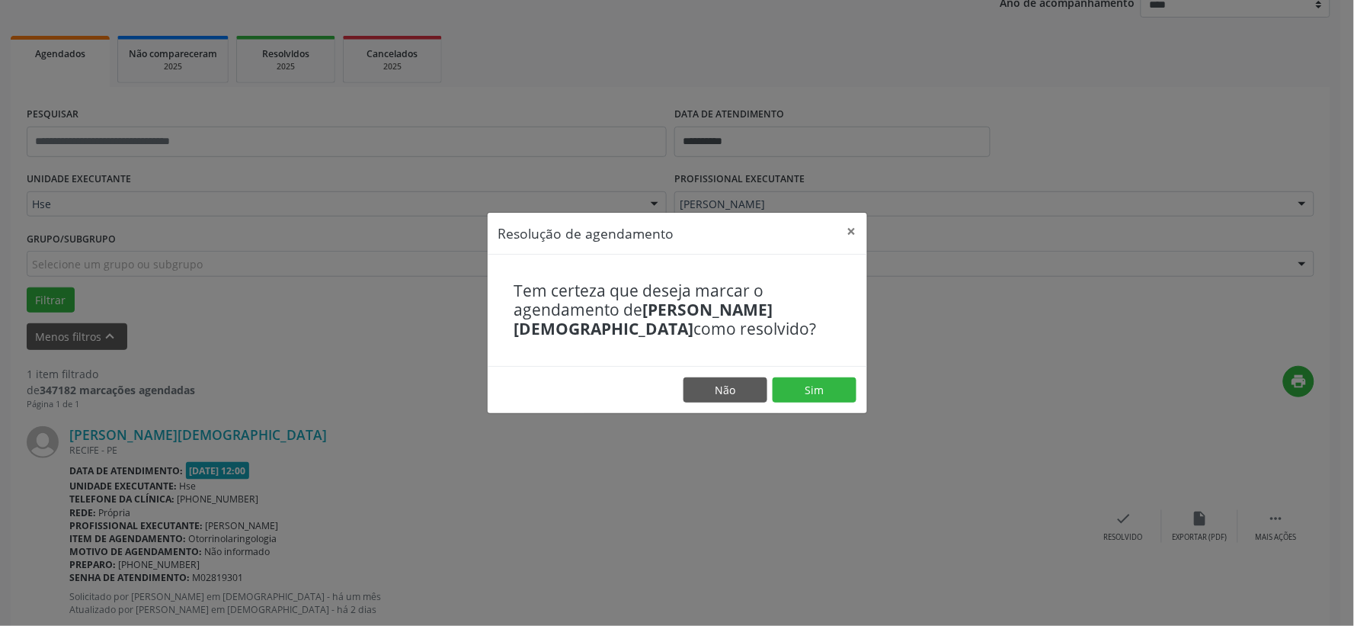
click at [813, 363] on div "Tem certeza que deseja marcar o agendamento de [PERSON_NAME] como resolvido?" at bounding box center [677, 310] width 379 height 111
click at [818, 383] on button "Sim" at bounding box center [815, 390] width 84 height 26
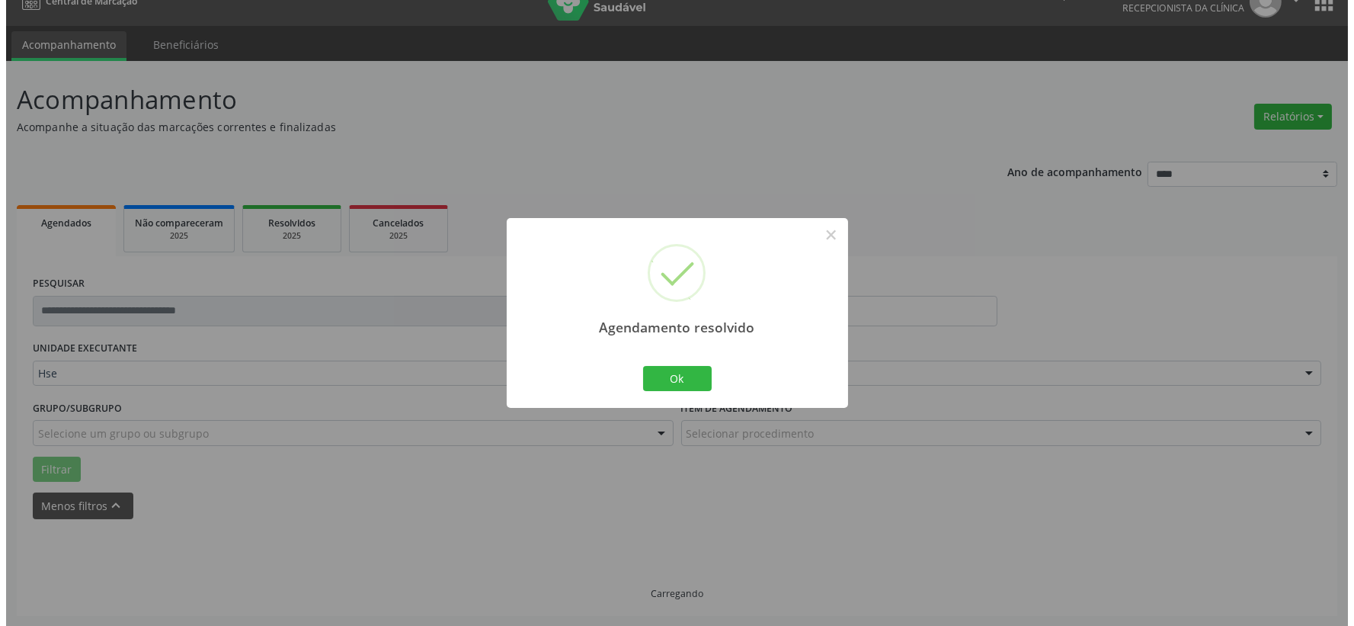
scroll to position [0, 0]
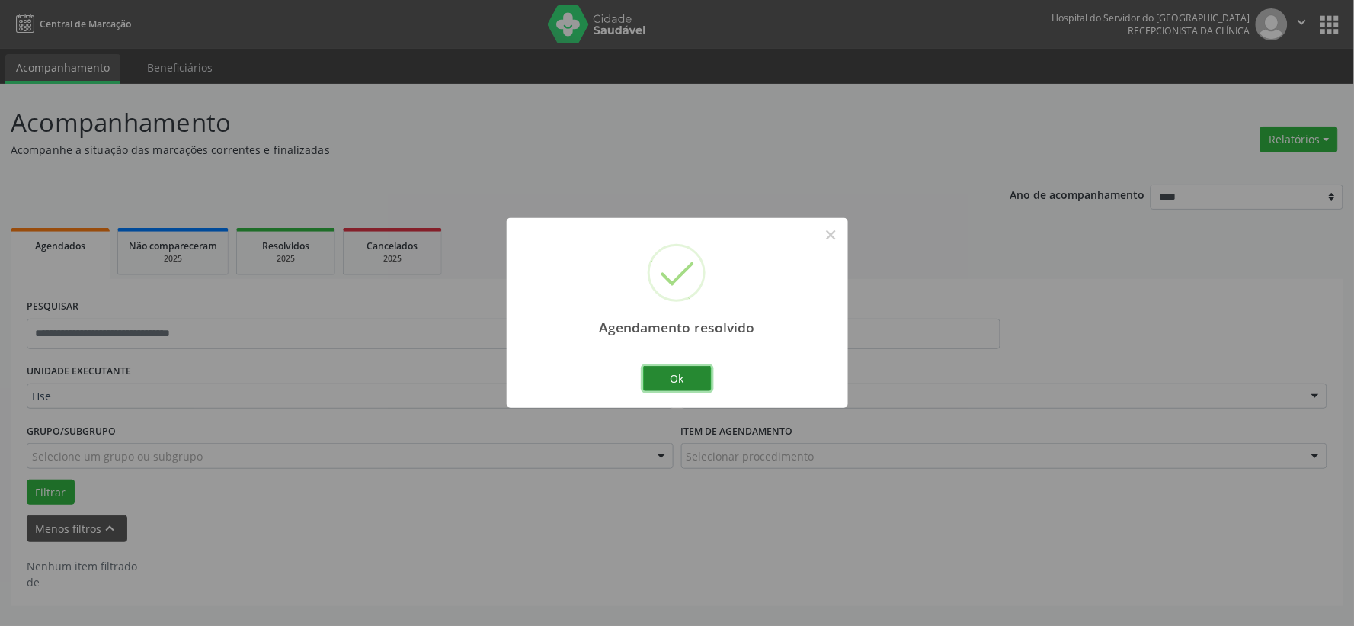
click at [674, 367] on button "Ok" at bounding box center [677, 379] width 69 height 26
